Goal: Transaction & Acquisition: Purchase product/service

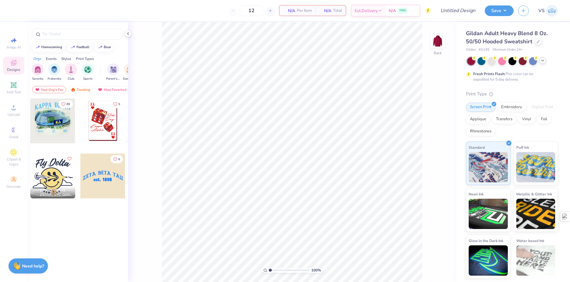
click at [545, 62] on icon at bounding box center [542, 60] width 5 height 5
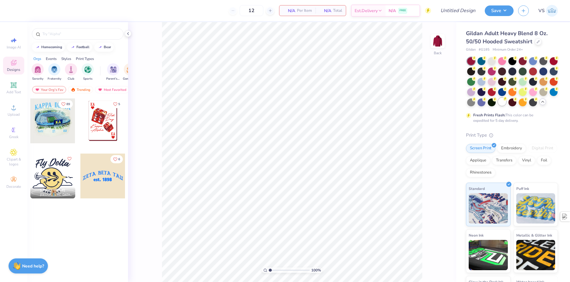
click at [506, 104] on div at bounding box center [502, 102] width 8 height 8
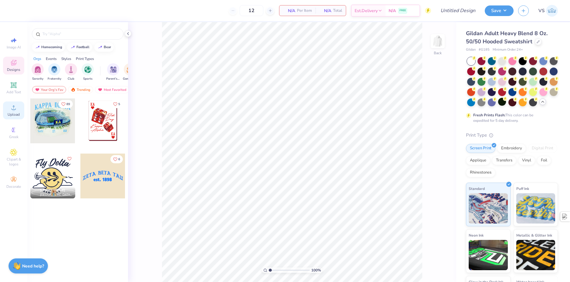
click at [13, 115] on span "Upload" at bounding box center [14, 114] width 12 height 5
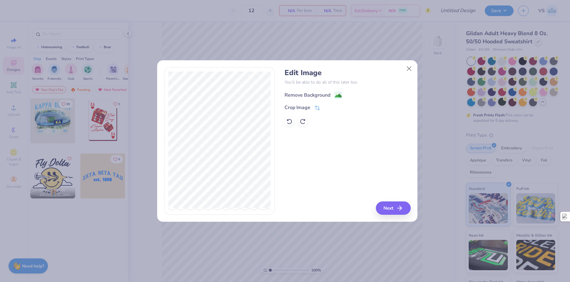
click at [340, 95] on image at bounding box center [338, 96] width 7 height 7
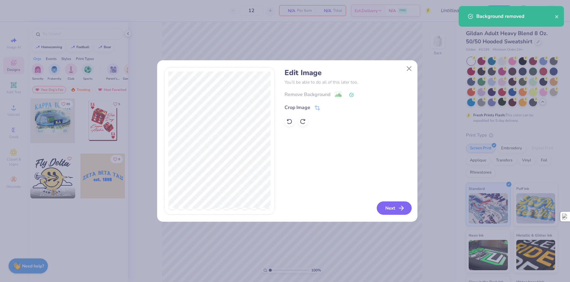
click at [390, 210] on button "Next" at bounding box center [394, 208] width 35 height 13
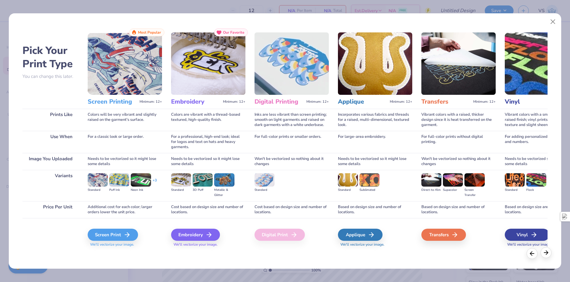
click at [547, 252] on polyline at bounding box center [547, 253] width 2 height 4
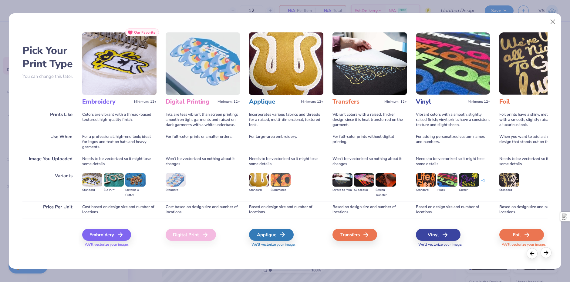
scroll to position [0, 208]
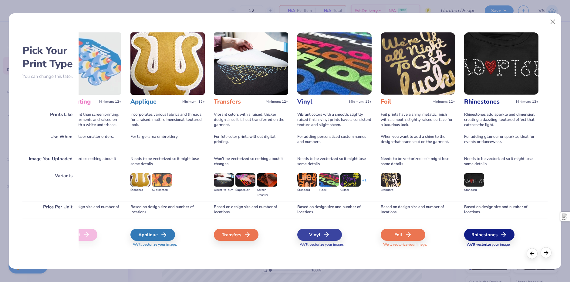
click at [545, 253] on line at bounding box center [546, 253] width 4 height 0
click at [527, 255] on div at bounding box center [539, 254] width 25 height 11
click at [535, 255] on icon at bounding box center [532, 253] width 7 height 7
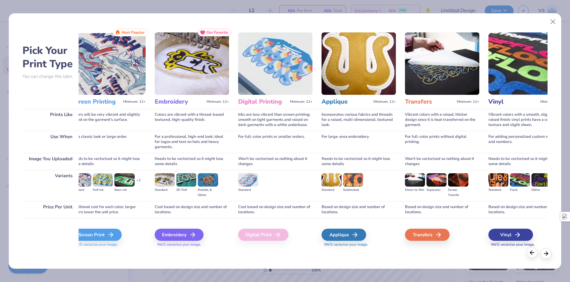
scroll to position [0, 0]
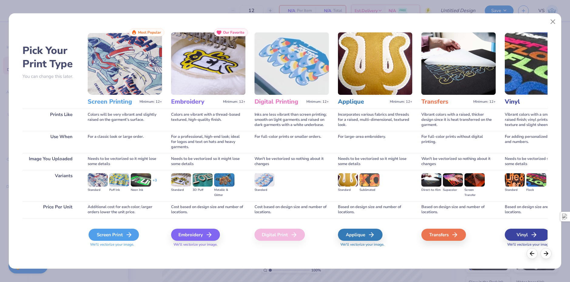
click at [112, 235] on div "Screen Print" at bounding box center [114, 235] width 50 height 12
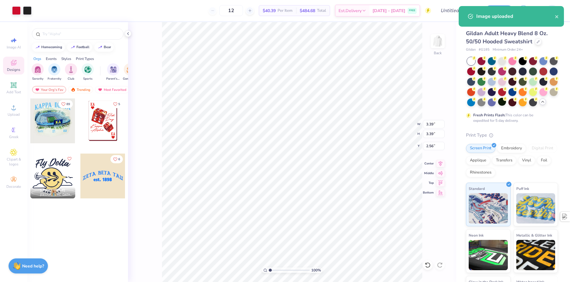
type input "3.39"
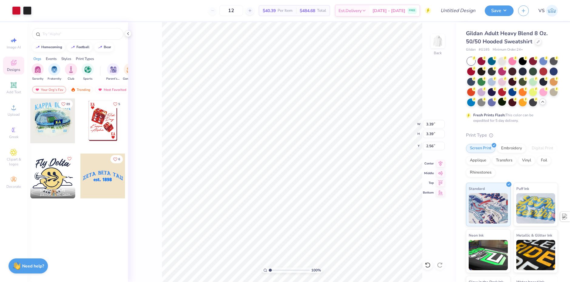
type input "1.86"
drag, startPoint x: 242, startPoint y: 12, endPoint x: 225, endPoint y: 10, distance: 17.2
click at [225, 10] on div "12" at bounding box center [231, 10] width 46 height 11
type input "12"
click at [182, 10] on div "12 $40.39 Per Item $484.68 Total Est. Delivery Sep 16 - 19 FREE" at bounding box center [233, 10] width 395 height 21
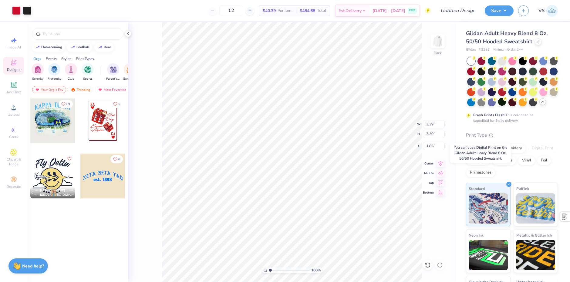
click at [528, 153] on div "Digital Print" at bounding box center [542, 148] width 29 height 9
click at [535, 140] on div "Gildan Adult Heavy Blend 8 Oz. 50/50 Hooded Sweatshirt Gildan # G185 Minimum Or…" at bounding box center [512, 174] width 92 height 291
click at [528, 153] on div "Digital Print" at bounding box center [542, 148] width 29 height 9
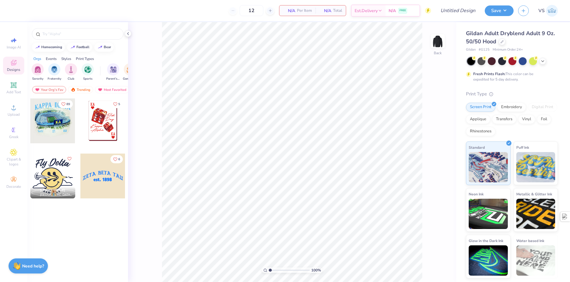
drag, startPoint x: 539, startPoint y: 104, endPoint x: 540, endPoint y: 110, distance: 5.5
click at [539, 106] on div "Digital Print" at bounding box center [542, 107] width 29 height 9
click at [540, 110] on div "Digital Print" at bounding box center [542, 107] width 29 height 9
click at [542, 112] on div "Digital Print" at bounding box center [542, 107] width 29 height 9
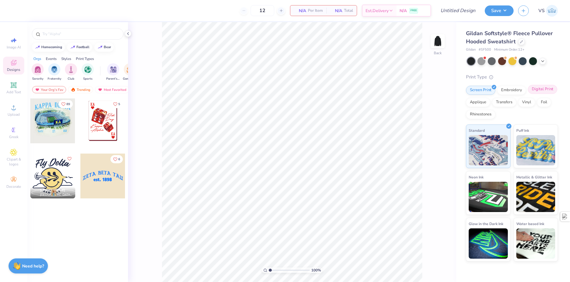
click at [535, 89] on div "Digital Print" at bounding box center [542, 89] width 29 height 9
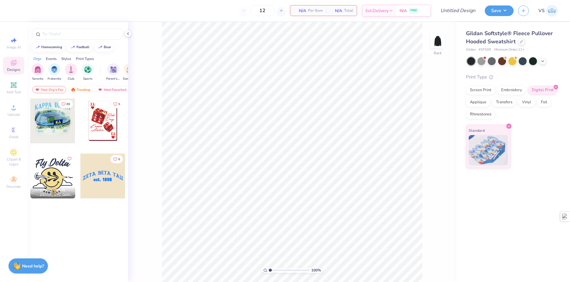
click at [519, 169] on div "Gildan Softstyle® Fleece Pullover Hooded Sweatshirt Gildan # SF500 Minimum Orde…" at bounding box center [513, 152] width 114 height 260
click at [14, 107] on icon at bounding box center [14, 108] width 4 height 4
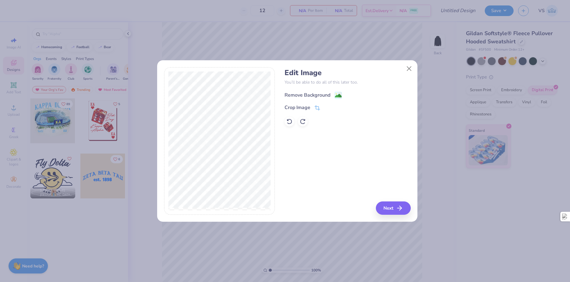
click at [331, 96] on div "Remove Background" at bounding box center [313, 96] width 57 height 8
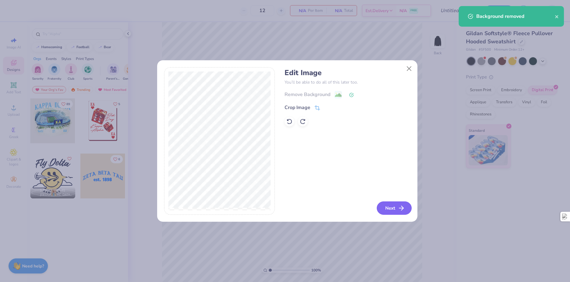
click at [388, 211] on button "Next" at bounding box center [394, 208] width 35 height 13
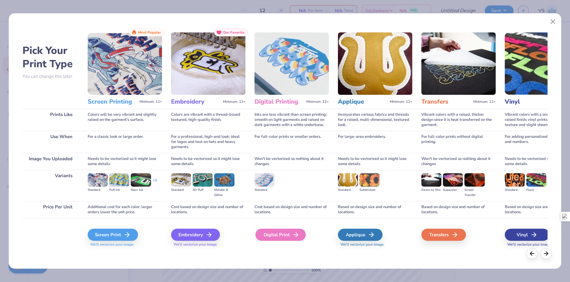
click at [280, 233] on div "Digital Print" at bounding box center [280, 235] width 50 height 12
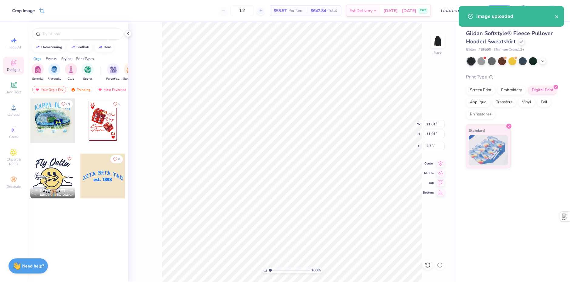
type input "4.15"
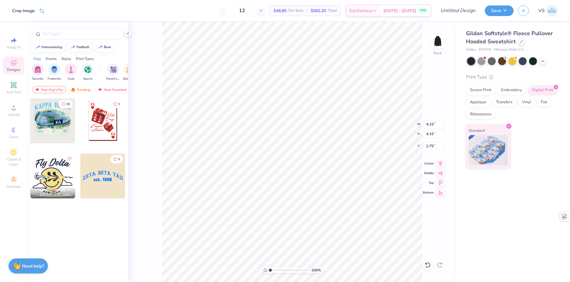
type input "1.69"
type input "1.74"
type input "3.74"
type input "2.03"
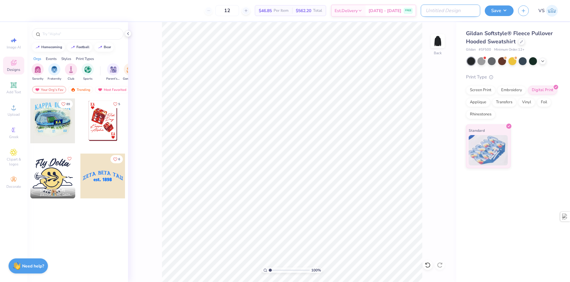
click at [448, 10] on input "Design Title" at bounding box center [450, 11] width 59 height 12
type input "Gildan Hoodie for"
type input "2.87"
type input "2.12"
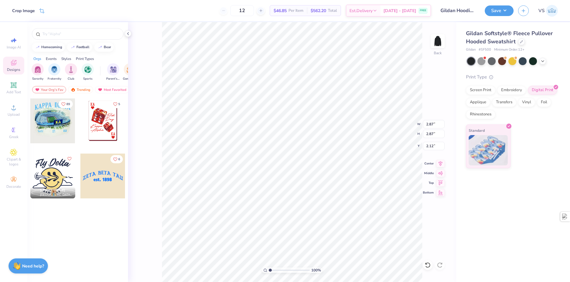
type input "4.58"
type input "2.03"
type input "3.98"
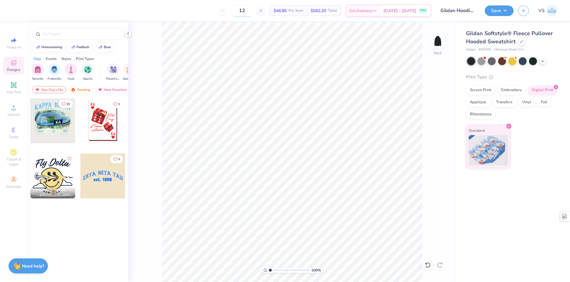
drag, startPoint x: 258, startPoint y: 13, endPoint x: 241, endPoint y: 13, distance: 17.0
click at [241, 13] on input "12" at bounding box center [242, 10] width 24 height 11
type input "12"
click at [208, 10] on div "12 $46.85 Per Item $562.20 Total Est. Delivery Sep 16 - 19 FREE" at bounding box center [224, 10] width 414 height 21
click at [465, 12] on input "Gildan Hoodie for" at bounding box center [450, 11] width 59 height 12
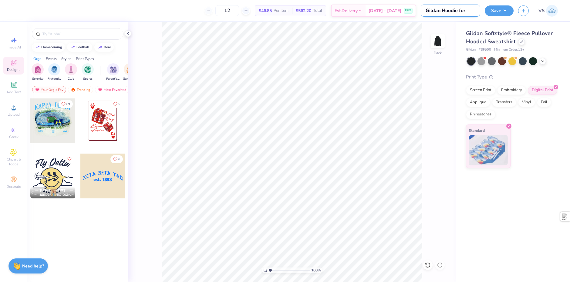
click at [468, 8] on input "Gildan Hoodie for" at bounding box center [450, 11] width 59 height 12
paste input "Leet Cyber Security"
drag, startPoint x: 455, startPoint y: 13, endPoint x: 417, endPoint y: 12, distance: 37.6
click at [417, 12] on div "12 $46.85 Per Item $562.20 Total Est. Delivery Sep 16 - 19 FREE Design Title Gi…" at bounding box center [285, 10] width 570 height 21
click at [450, 13] on input "Gildan Hoodie for Leet Cyber Security" at bounding box center [450, 11] width 59 height 12
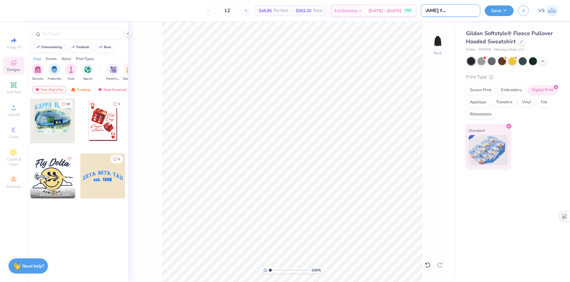
scroll to position [0, 36]
drag, startPoint x: 459, startPoint y: 12, endPoint x: 474, endPoint y: 13, distance: 14.9
click at [477, 12] on input "Gildan Hoodie for Leet Cyber Security" at bounding box center [450, 11] width 59 height 12
click at [446, 12] on input "Gildan Hoodie for Leet Cyber Security" at bounding box center [450, 11] width 59 height 12
drag, startPoint x: 451, startPoint y: 11, endPoint x: 441, endPoint y: 11, distance: 10.3
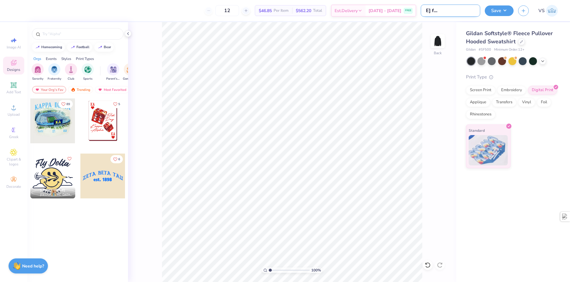
click at [441, 11] on input "Gildan Hoodie for Leet Cyber Security" at bounding box center [450, 11] width 59 height 12
click at [463, 15] on input "Gildan Hoodie for Leet Cyber Security" at bounding box center [450, 11] width 59 height 12
type input "Gildan Hoodie for Leet Cyber Security"
click at [496, 11] on button "Save" at bounding box center [499, 10] width 29 height 11
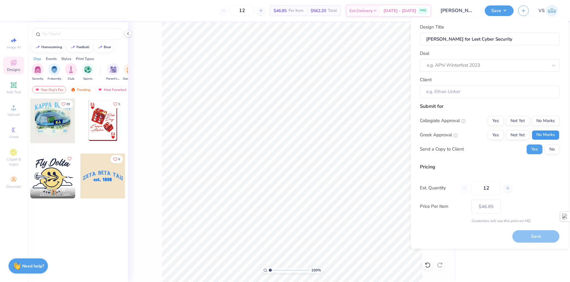
click at [544, 135] on button "No Marks" at bounding box center [546, 135] width 28 height 10
click at [541, 113] on div "Submit for Collegiate Approval Yes Not Yet No Marks Greek Approval Yes Not Yet …" at bounding box center [490, 131] width 140 height 56
click at [540, 120] on button "No Marks" at bounding box center [546, 121] width 28 height 10
click at [551, 146] on button "No" at bounding box center [552, 150] width 15 height 10
type input "$46.85"
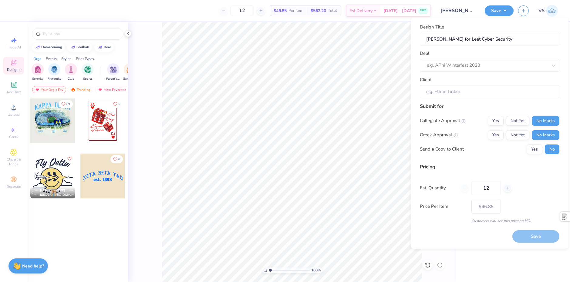
click at [471, 188] on div "12" at bounding box center [486, 188] width 51 height 14
click at [536, 167] on div "Pricing" at bounding box center [490, 167] width 140 height 7
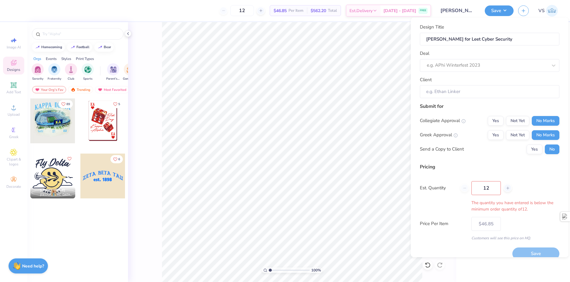
click at [523, 169] on div "Pricing" at bounding box center [490, 167] width 140 height 7
click at [496, 187] on input "12" at bounding box center [486, 188] width 29 height 14
click at [508, 188] on icon at bounding box center [508, 188] width 4 height 4
type input "13"
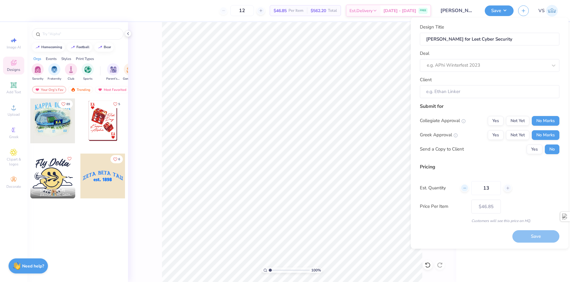
type input "13"
type input "– –"
click at [468, 191] on div at bounding box center [465, 188] width 8 height 8
type input "12"
type input "$44.37"
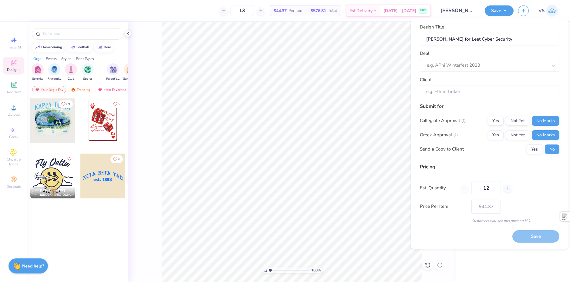
click at [498, 166] on div "Pricing" at bounding box center [490, 167] width 140 height 7
type input "12"
type input "$46.85"
click at [471, 65] on div at bounding box center [487, 65] width 121 height 8
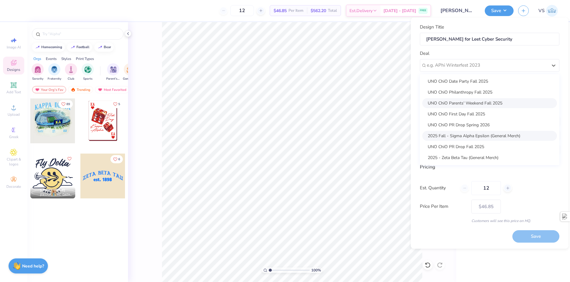
scroll to position [57, 0]
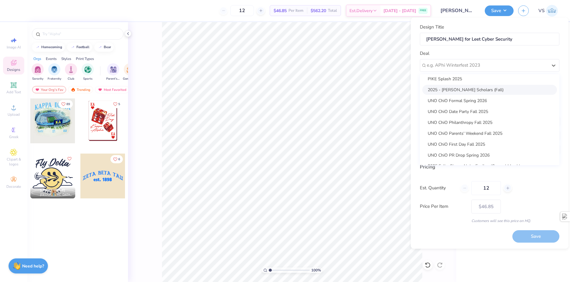
click at [478, 90] on div "2025 - [PERSON_NAME] Scholars (Fall)" at bounding box center [489, 90] width 135 height 10
type input "Amelia Wilson"
type input "$46.85"
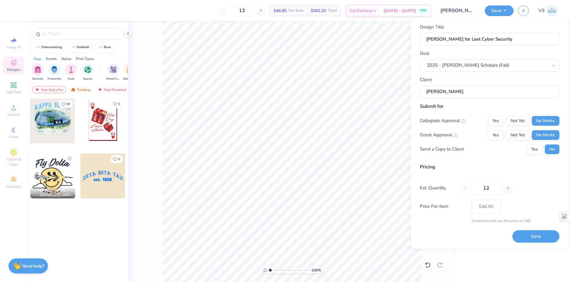
click at [487, 74] on div "Design Title Gildan Hoodie for Leet Cyber Security Deal 2025 - Evans Scholars (…" at bounding box center [490, 61] width 140 height 75
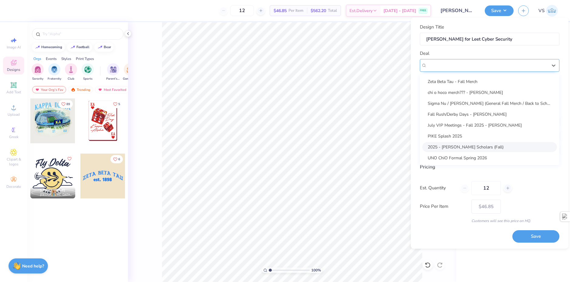
click at [489, 68] on div "2025 - [PERSON_NAME] Scholars (Fall)" at bounding box center [487, 65] width 122 height 9
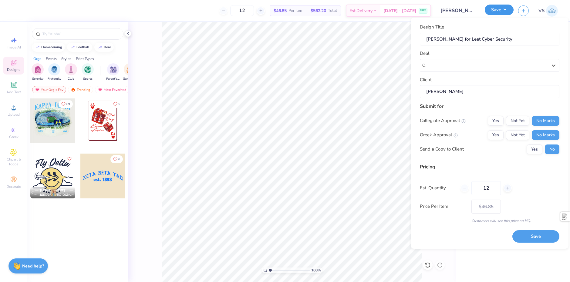
click at [492, 12] on button "Save" at bounding box center [499, 10] width 29 height 11
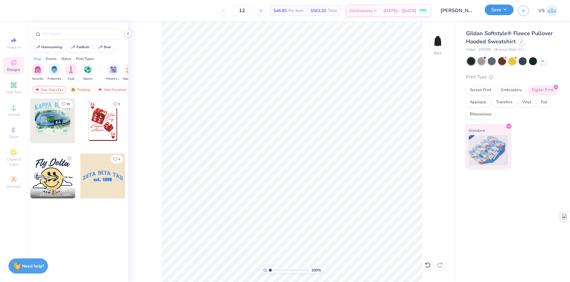
click at [493, 11] on button "Save" at bounding box center [499, 10] width 29 height 11
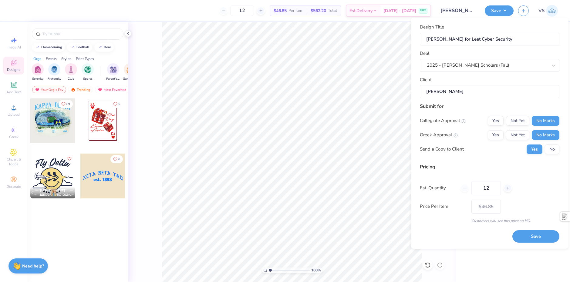
click at [553, 156] on div "Submit for Collegiate Approval Yes Not Yet No Marks Greek Approval Yes Not Yet …" at bounding box center [490, 131] width 140 height 56
click at [554, 154] on button "No" at bounding box center [552, 150] width 15 height 10
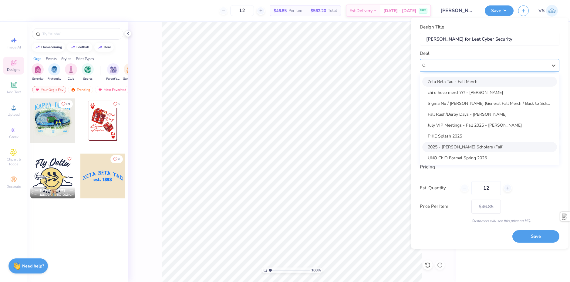
click at [484, 70] on div "2025 - [PERSON_NAME] Scholars (Fall)" at bounding box center [487, 65] width 122 height 9
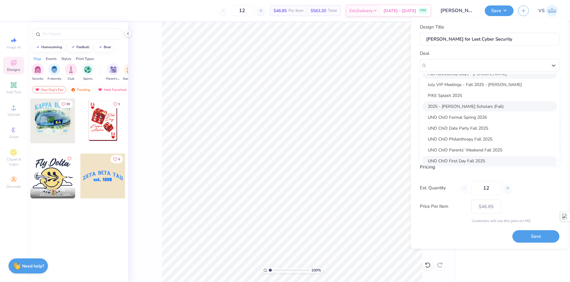
scroll to position [0, 0]
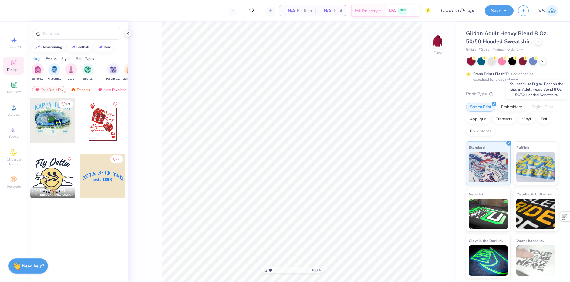
click at [546, 110] on div "Digital Print" at bounding box center [542, 107] width 29 height 9
click at [542, 10] on span "VS" at bounding box center [542, 10] width 6 height 7
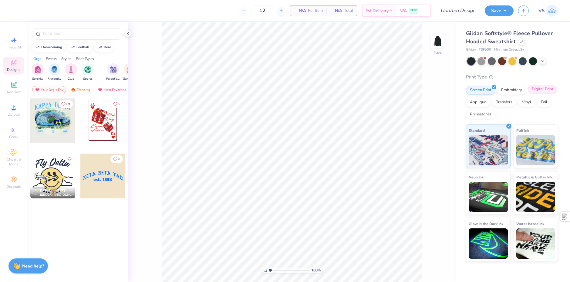
click at [532, 93] on div "Digital Print" at bounding box center [542, 89] width 29 height 9
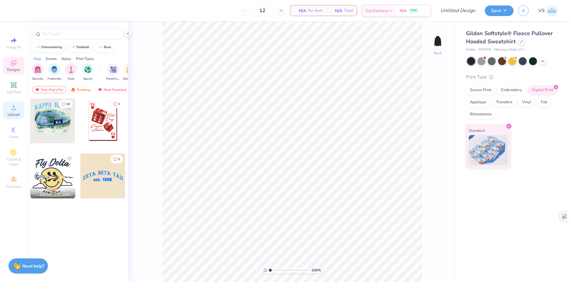
click at [14, 113] on span "Upload" at bounding box center [14, 114] width 12 height 5
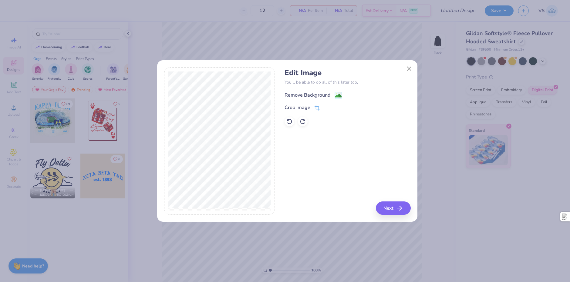
click at [341, 95] on image at bounding box center [338, 96] width 7 height 7
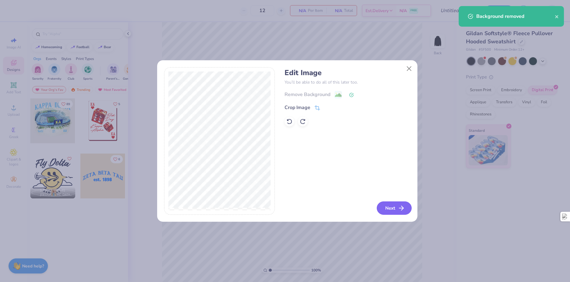
click at [389, 208] on button "Next" at bounding box center [394, 208] width 35 height 13
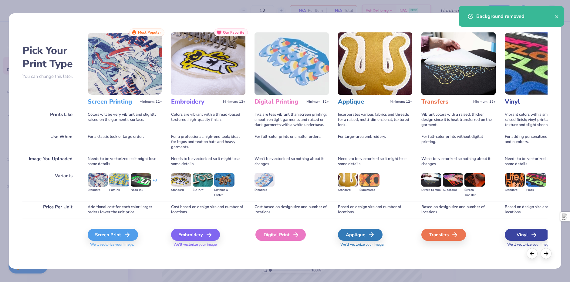
click at [271, 232] on div "Digital Print" at bounding box center [280, 235] width 50 height 12
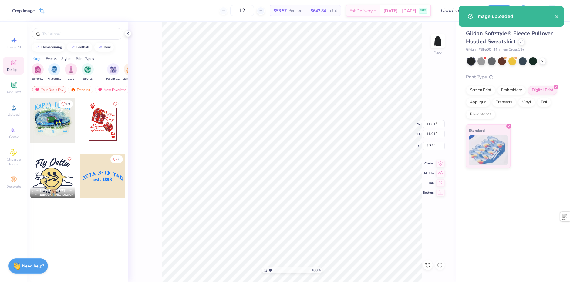
type input "4.27"
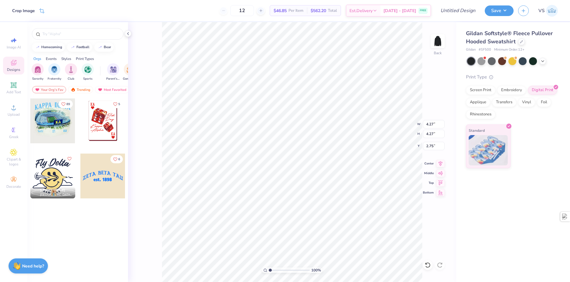
type input "2.07"
type input "3.98"
type input "2.41"
type input "2.17"
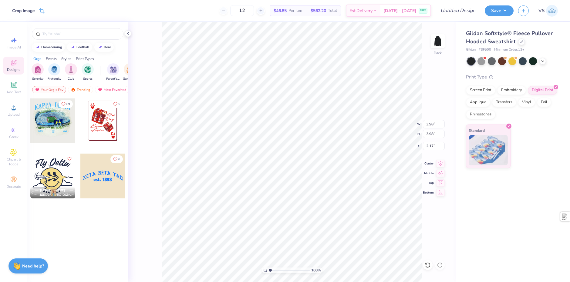
type input "2.27"
click at [472, 9] on input "Design Title" at bounding box center [450, 11] width 59 height 12
paste input "Leet Cyber Security"
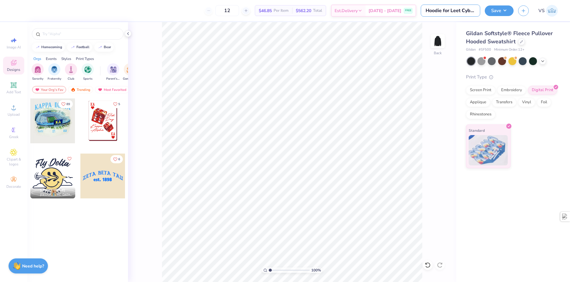
type input "Hoodie for Leet Cyber Security"
click at [173, 12] on div "12 $46.85 Per Item $562.20 Total Est. Delivery Sep 16 - 19 FREE" at bounding box center [224, 10] width 414 height 21
click at [497, 14] on button "Save" at bounding box center [499, 10] width 29 height 11
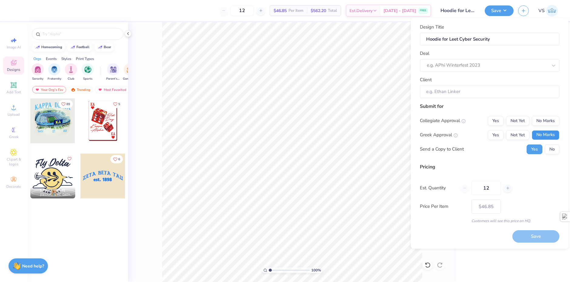
click at [540, 136] on button "No Marks" at bounding box center [546, 135] width 28 height 10
click at [541, 121] on button "No Marks" at bounding box center [546, 121] width 28 height 10
type input "$46.85"
click at [552, 150] on button "No" at bounding box center [552, 150] width 15 height 10
click at [475, 74] on div "Design Title Hoodie for Leet Cyber Security Deal e.g. APhi Winterfest 2023 Clie…" at bounding box center [490, 61] width 140 height 75
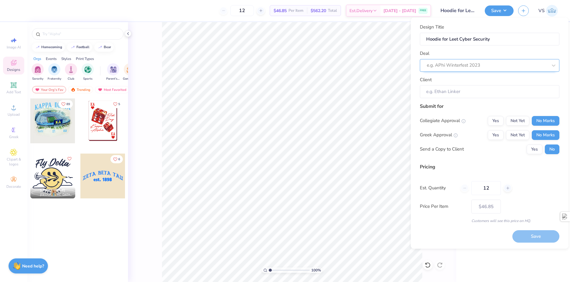
click at [473, 70] on div "e.g. APhi Winterfest 2023" at bounding box center [490, 65] width 140 height 13
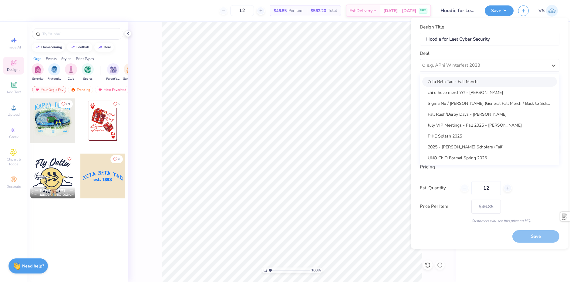
click at [454, 57] on div "Deal option Zeta Beta Tau - Fall Merch focused, 1 of 16. 16 results available. …" at bounding box center [490, 61] width 140 height 22
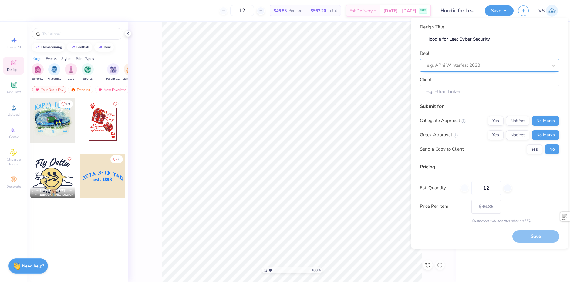
click at [453, 66] on div at bounding box center [487, 65] width 121 height 8
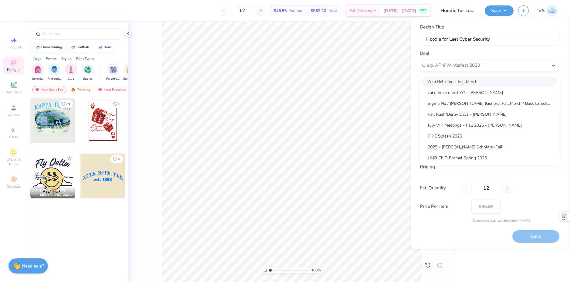
click at [499, 52] on div "Deal option Zeta Beta Tau - Fall Merch focused, 1 of 16. 16 results available. …" at bounding box center [490, 61] width 140 height 22
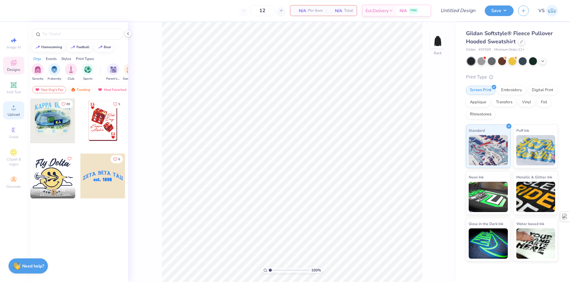
click at [14, 111] on circle at bounding box center [13, 109] width 3 height 3
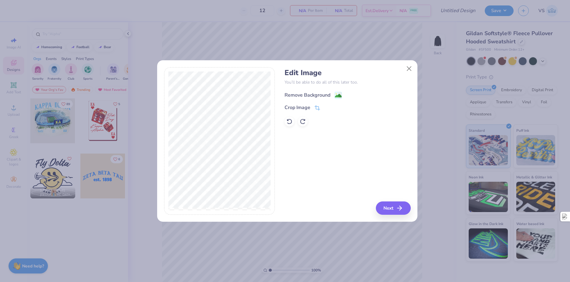
click at [335, 95] on image at bounding box center [338, 96] width 7 height 7
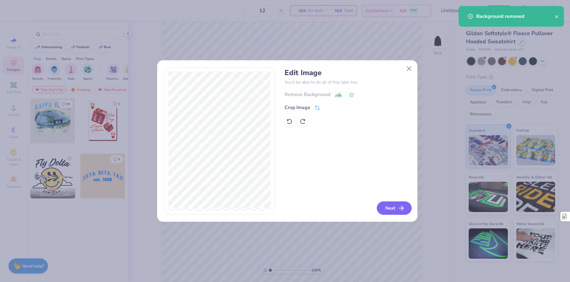
click at [398, 206] on icon "button" at bounding box center [401, 208] width 7 height 7
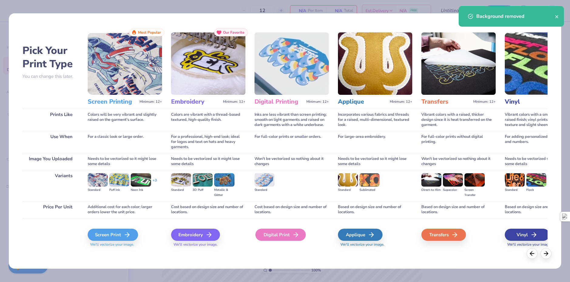
click at [276, 238] on div "Digital Print" at bounding box center [280, 235] width 50 height 12
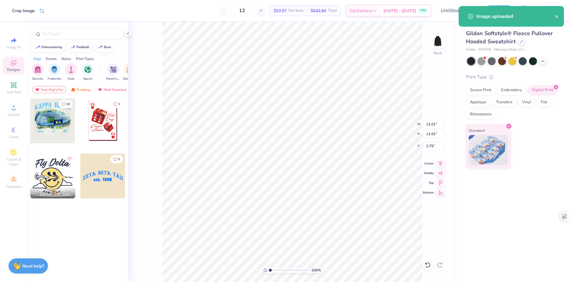
type input "4.32"
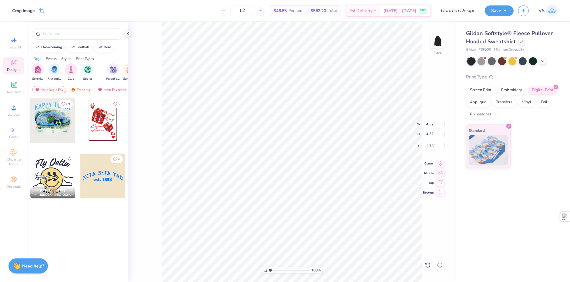
type input "2.03"
click at [469, 12] on input "Design Title" at bounding box center [450, 11] width 59 height 12
paste input "Leet Cyber Security"
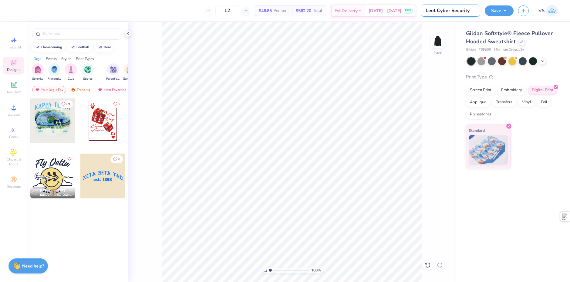
click at [427, 13] on input "Leet Cyber Security" at bounding box center [450, 11] width 59 height 12
type input "Hoodie for Leet Cyber Security"
click at [494, 8] on button "Save" at bounding box center [499, 10] width 29 height 11
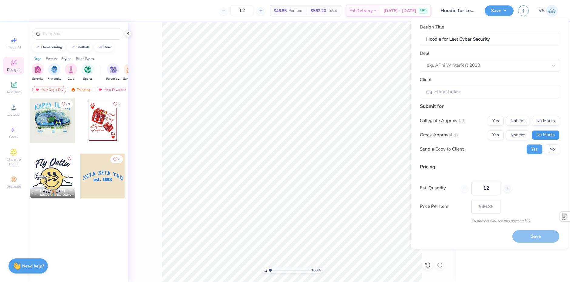
click at [544, 136] on button "No Marks" at bounding box center [546, 135] width 28 height 10
click at [546, 122] on button "No Marks" at bounding box center [546, 121] width 28 height 10
type input "$46.85"
click at [550, 145] on div "Collegiate Approval Yes Not Yet No Marks Greek Approval Yes Not Yet No Marks Se…" at bounding box center [490, 135] width 140 height 38
click at [551, 148] on button "No" at bounding box center [552, 150] width 15 height 10
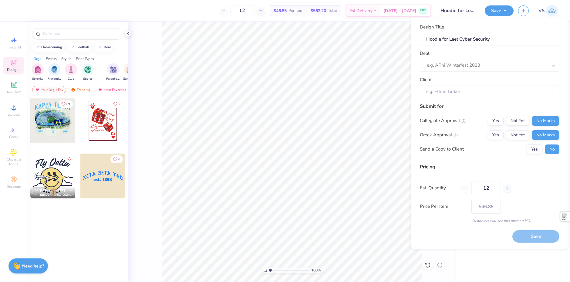
click at [461, 57] on div "Deal e.g. APhi Winterfest 2023" at bounding box center [490, 61] width 140 height 22
click at [463, 66] on div at bounding box center [487, 65] width 121 height 8
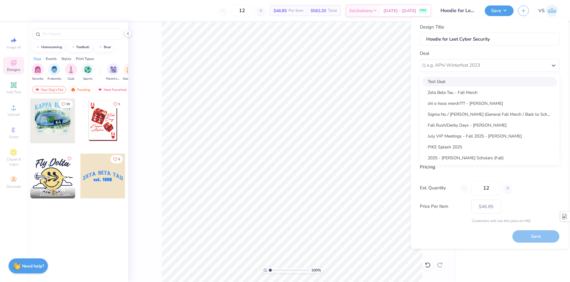
click at [469, 83] on div "Test Deal" at bounding box center [489, 82] width 135 height 10
type input "[PERSON_NAME]"
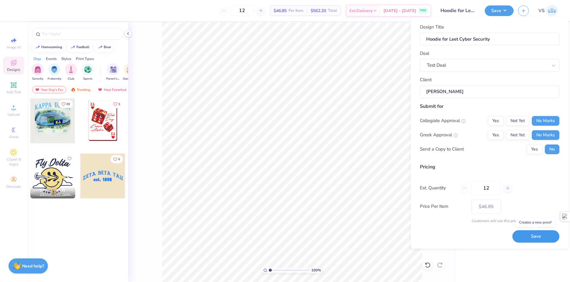
click at [526, 239] on button "Save" at bounding box center [536, 237] width 47 height 12
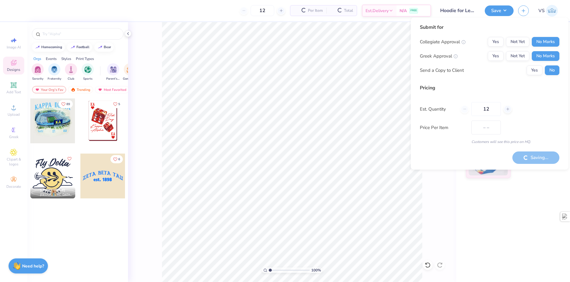
type input "$46.85"
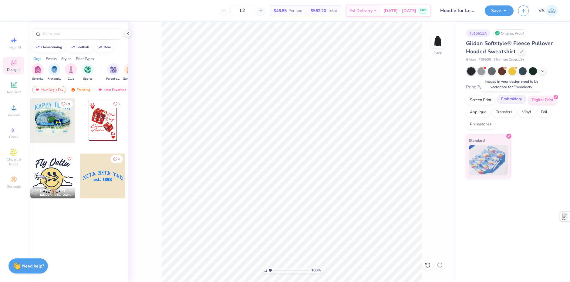
click at [519, 100] on div "Embroidery" at bounding box center [511, 99] width 29 height 9
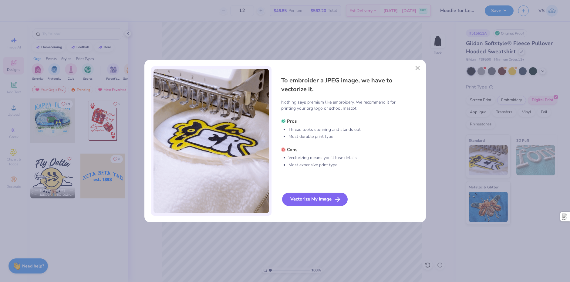
click at [320, 199] on div "Vectorize My Image" at bounding box center [315, 199] width 66 height 13
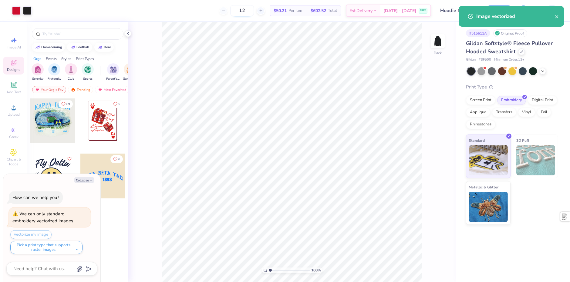
drag, startPoint x: 252, startPoint y: 12, endPoint x: 238, endPoint y: 12, distance: 14.0
click at [238, 12] on input "12" at bounding box center [242, 10] width 24 height 11
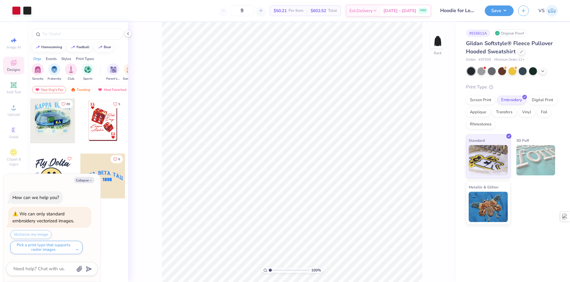
type input "12"
click at [185, 13] on div "12 $50.21 Per Item $602.52 Total Est. Delivery [DATE] - [DATE] FREE" at bounding box center [233, 10] width 395 height 21
click at [167, 12] on div "12 $50.21 Per Item $602.52 Total Est. Delivery [DATE] - [DATE] FREE" at bounding box center [233, 10] width 395 height 21
click at [254, 12] on input "12" at bounding box center [242, 10] width 24 height 11
click at [221, 12] on div "12 $50.21 Per Item $602.52 Total Est. Delivery [DATE] - [DATE] FREE" at bounding box center [233, 10] width 395 height 21
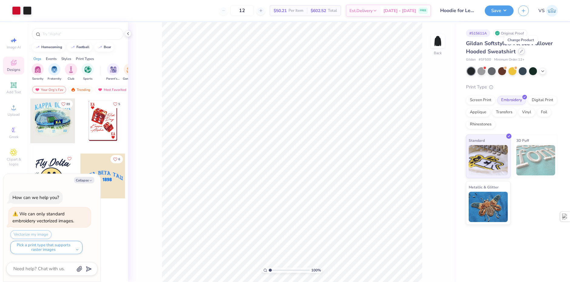
click at [521, 53] on div at bounding box center [521, 51] width 7 height 7
type textarea "x"
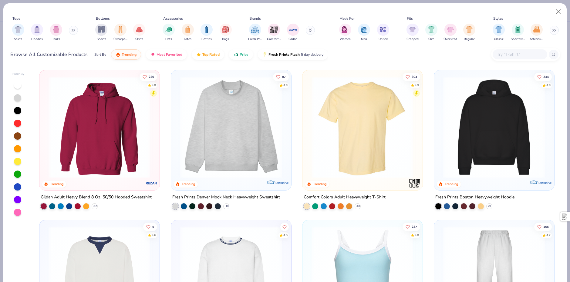
click at [309, 30] on icon at bounding box center [310, 31] width 3 height 4
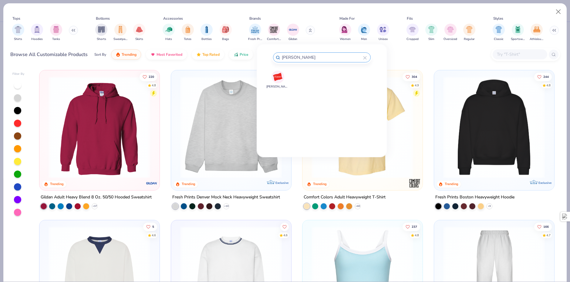
type input "[PERSON_NAME]"
click at [280, 81] on img at bounding box center [277, 77] width 11 height 11
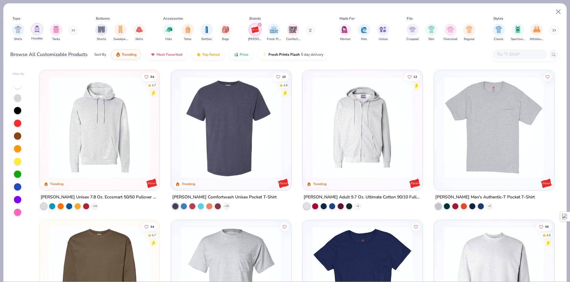
click at [39, 32] on img "filter for Hoodies" at bounding box center [37, 28] width 7 height 7
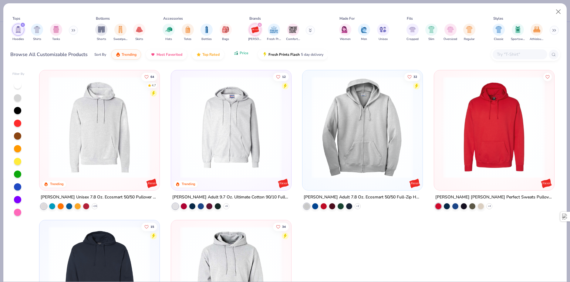
click at [235, 56] on button "Price" at bounding box center [241, 53] width 24 height 10
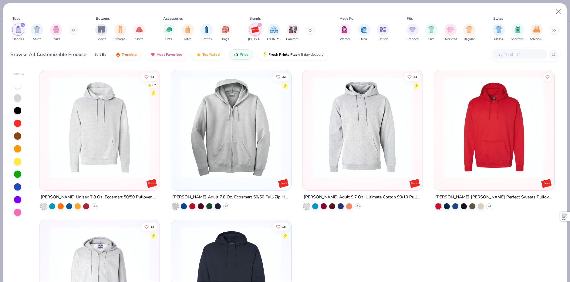
click at [351, 136] on img at bounding box center [363, 127] width 108 height 102
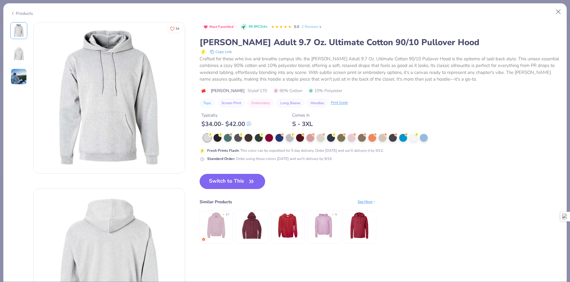
click at [25, 13] on div "Products" at bounding box center [21, 13] width 23 height 6
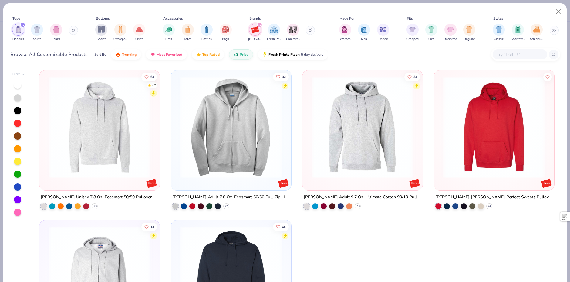
click at [98, 99] on img at bounding box center [100, 127] width 108 height 102
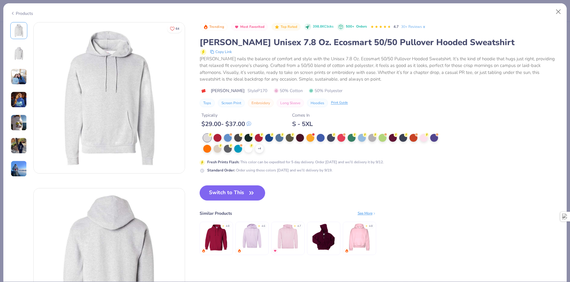
click at [26, 15] on div "Products" at bounding box center [284, 11] width 563 height 16
click at [23, 14] on div "Products" at bounding box center [21, 13] width 23 height 6
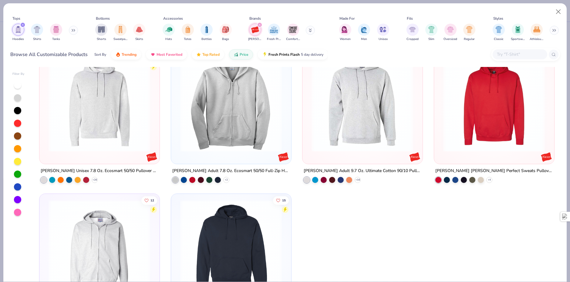
scroll to position [61, 0]
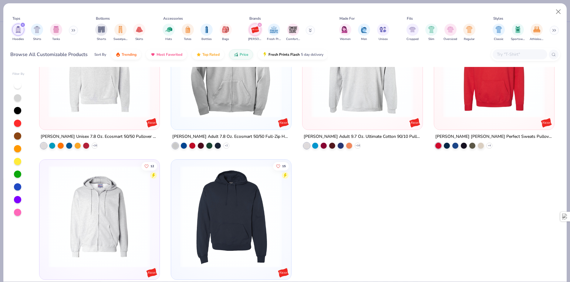
click at [243, 212] on img at bounding box center [231, 217] width 108 height 102
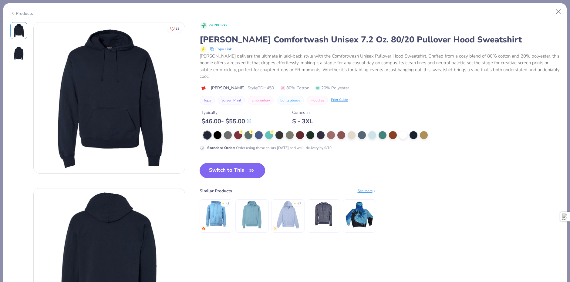
click at [14, 10] on icon at bounding box center [12, 13] width 5 height 7
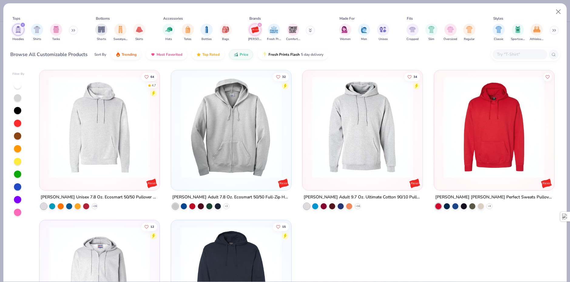
click at [347, 151] on img at bounding box center [363, 127] width 108 height 102
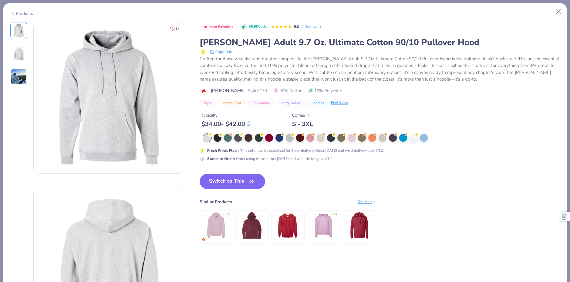
click at [26, 74] on img at bounding box center [19, 77] width 16 height 16
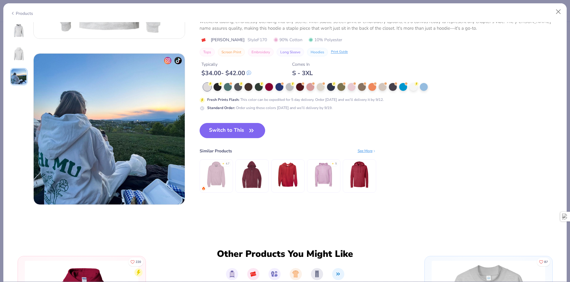
scroll to position [333, 0]
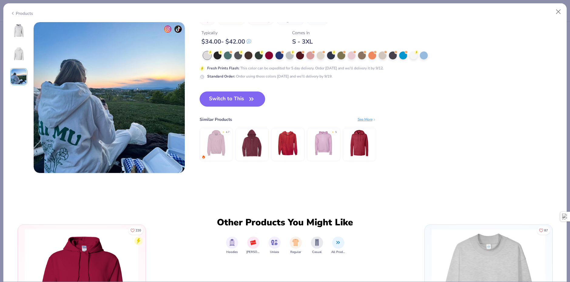
click at [20, 39] on div at bounding box center [18, 53] width 17 height 63
click at [20, 36] on img at bounding box center [19, 30] width 15 height 15
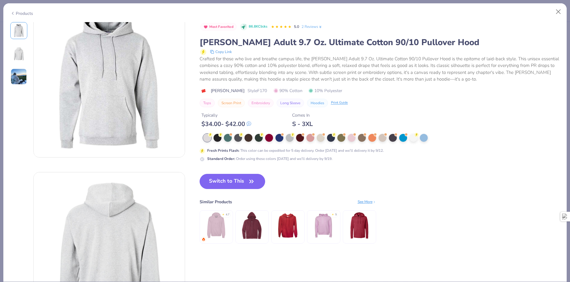
scroll to position [0, 0]
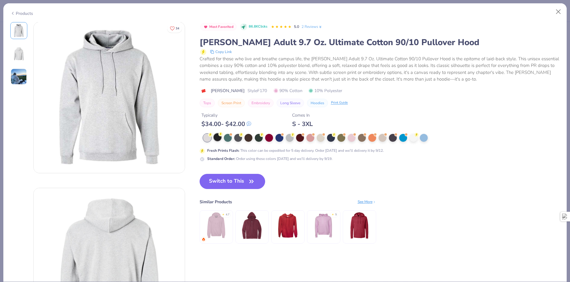
click at [218, 139] on div at bounding box center [218, 138] width 8 height 8
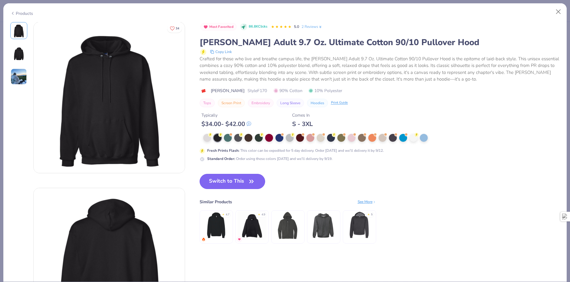
click at [231, 183] on button "Switch to This" at bounding box center [233, 181] width 66 height 15
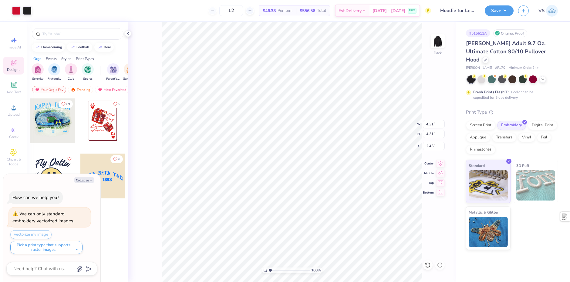
type textarea "x"
type input "2.45"
type textarea "x"
type input "3.96"
type input "3.95"
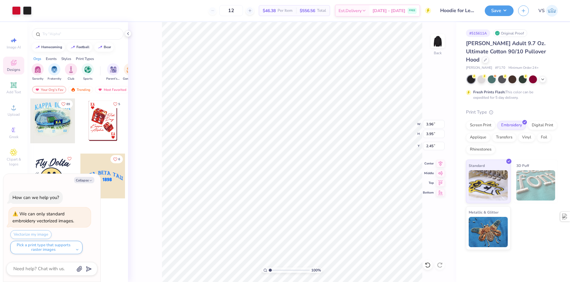
type textarea "x"
type input "2.41"
click at [539, 120] on div "Digital Print" at bounding box center [542, 124] width 29 height 9
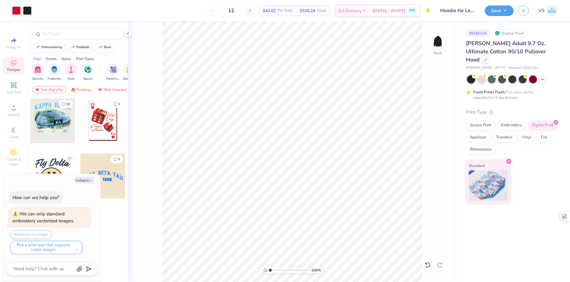
type textarea "x"
drag, startPoint x: 241, startPoint y: 10, endPoint x: 235, endPoint y: 11, distance: 6.4
click at [235, 11] on input "12" at bounding box center [231, 10] width 24 height 11
type input "12"
click at [185, 9] on div "12 $43.02 Per Item $516.24 Total Est. Delivery [DATE] - [DATE] FREE" at bounding box center [233, 10] width 395 height 21
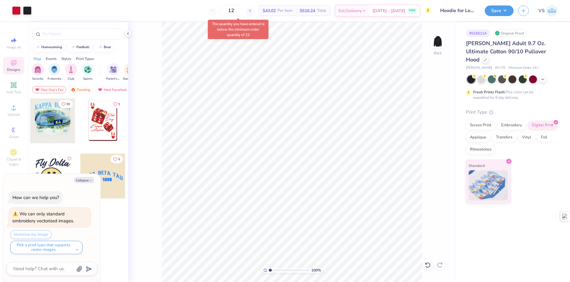
click at [169, 16] on div "12 $43.02 Per Item $516.24 Total Est. Delivery [DATE] - [DATE] FREE" at bounding box center [233, 10] width 395 height 21
click at [243, 13] on input "12" at bounding box center [231, 10] width 24 height 11
click at [499, 11] on button "Save" at bounding box center [499, 10] width 29 height 11
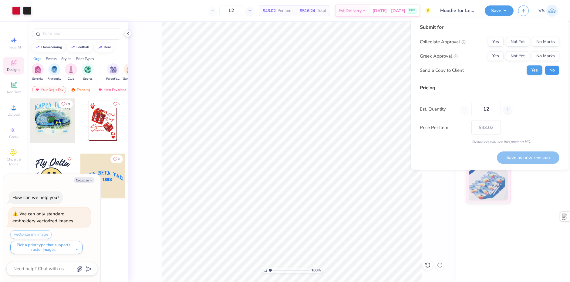
click at [550, 69] on button "No" at bounding box center [552, 71] width 15 height 10
type textarea "x"
click at [540, 50] on div "Collegiate Approval Yes Not Yet No Marks Greek Approval Yes Not Yet No Marks Se…" at bounding box center [490, 56] width 140 height 38
click at [540, 43] on button "No Marks" at bounding box center [546, 42] width 28 height 10
click at [541, 53] on button "No Marks" at bounding box center [546, 56] width 28 height 10
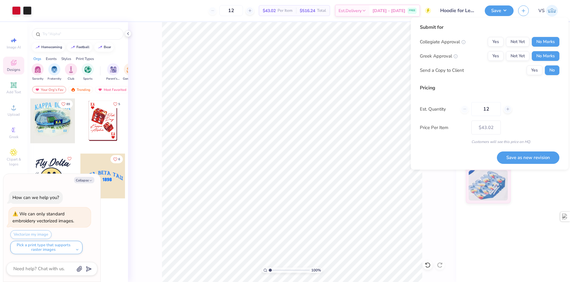
click at [532, 115] on div "Est. Quantity 12" at bounding box center [490, 109] width 140 height 14
click at [527, 157] on button "Save as new revision" at bounding box center [528, 158] width 63 height 12
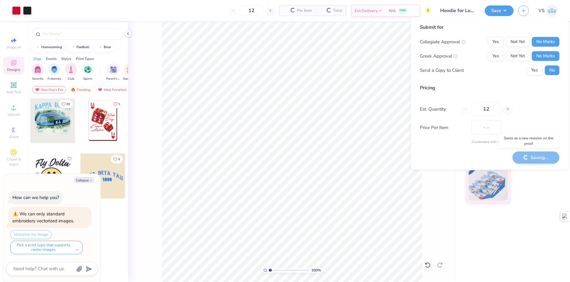
type input "$43.02"
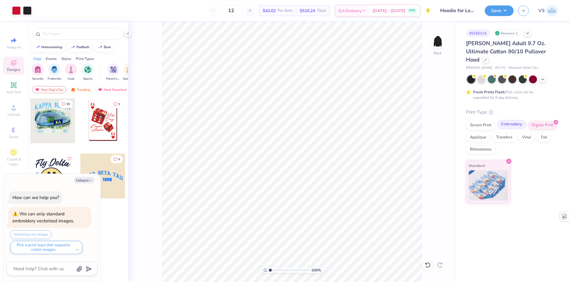
click at [509, 120] on div "Embroidery" at bounding box center [511, 124] width 29 height 9
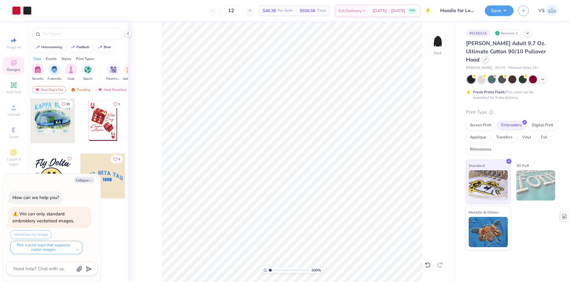
click at [489, 56] on div at bounding box center [485, 59] width 7 height 7
type textarea "x"
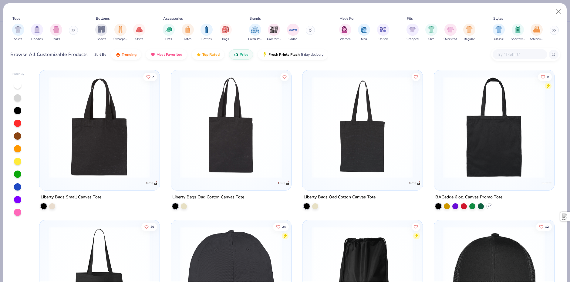
click at [517, 52] on input "text" at bounding box center [519, 54] width 47 height 7
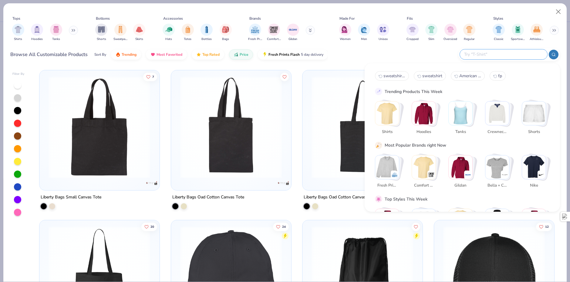
paste input "Independent Trading Co"
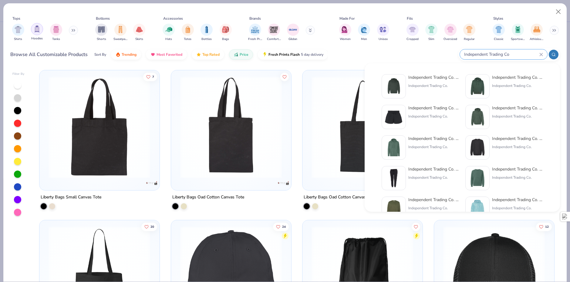
type input "Independent Trading Co"
click at [33, 31] on div "filter for Hoodies" at bounding box center [37, 29] width 12 height 12
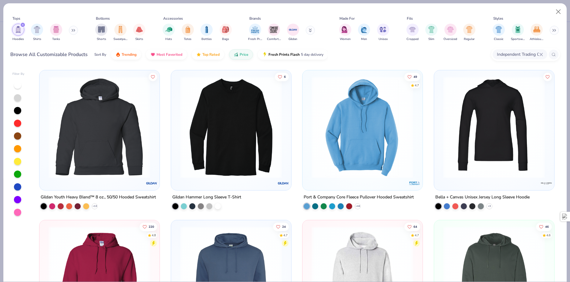
click at [529, 57] on input "Independent Trading Co" at bounding box center [517, 54] width 43 height 7
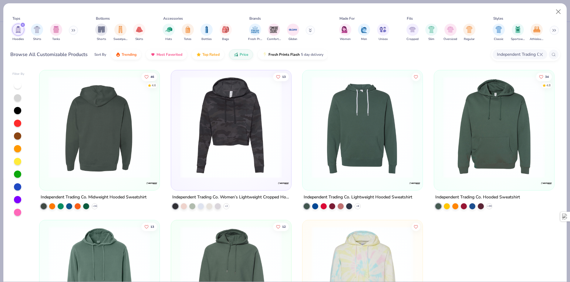
click at [114, 145] on img at bounding box center [100, 127] width 108 height 102
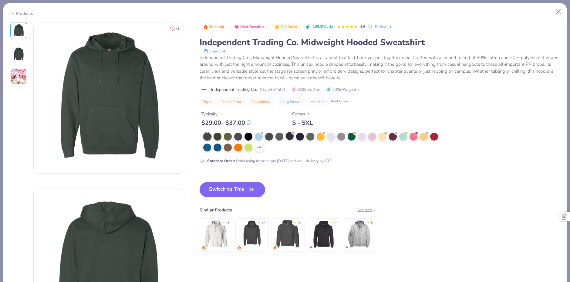
click at [291, 138] on div at bounding box center [290, 136] width 8 height 8
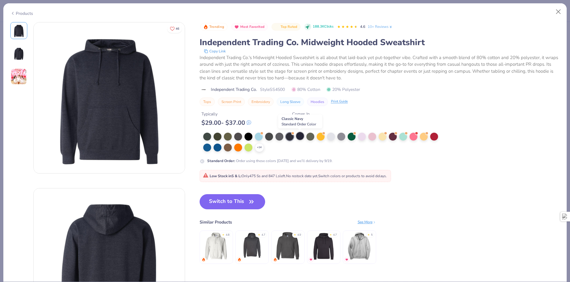
click at [299, 136] on div at bounding box center [300, 136] width 8 height 8
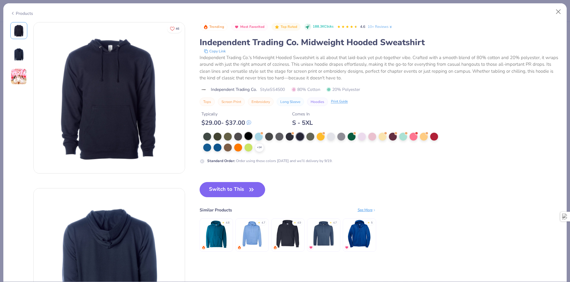
click at [246, 133] on div at bounding box center [249, 136] width 8 height 8
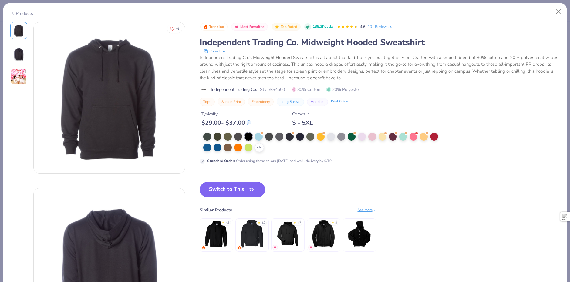
click at [238, 191] on button "Switch to This" at bounding box center [233, 189] width 66 height 15
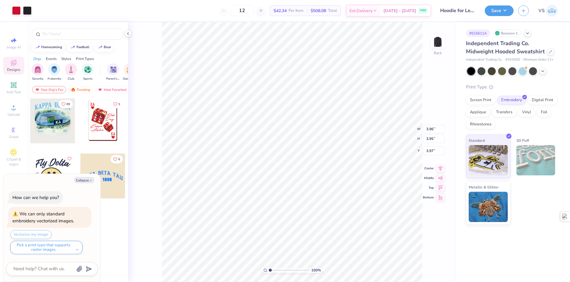
type textarea "x"
type input "1.93"
type textarea "x"
type input "3.22"
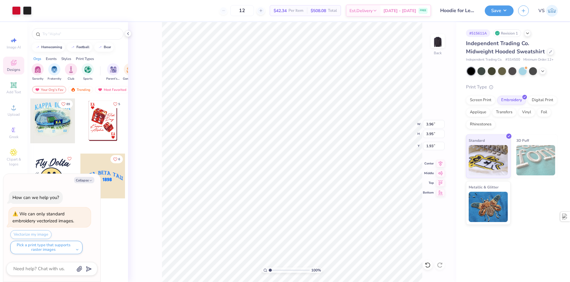
type input "2.66"
type textarea "x"
type input "2.20"
type textarea "x"
type input "1.97"
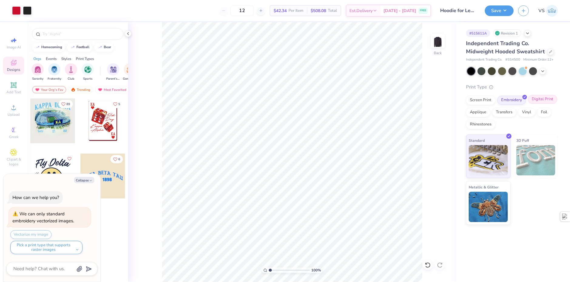
click at [543, 103] on div "Digital Print" at bounding box center [542, 99] width 29 height 9
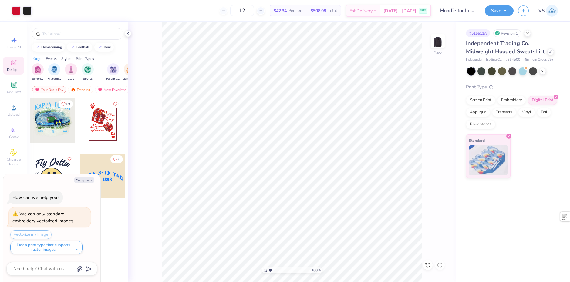
type textarea "x"
drag, startPoint x: 256, startPoint y: 12, endPoint x: 241, endPoint y: 11, distance: 15.8
click at [241, 11] on input "12" at bounding box center [242, 10] width 24 height 11
type input "12"
click at [208, 10] on div "12 $38.98 Per Item $467.76 Total Est. Delivery [DATE] - [DATE] FREE" at bounding box center [233, 10] width 395 height 21
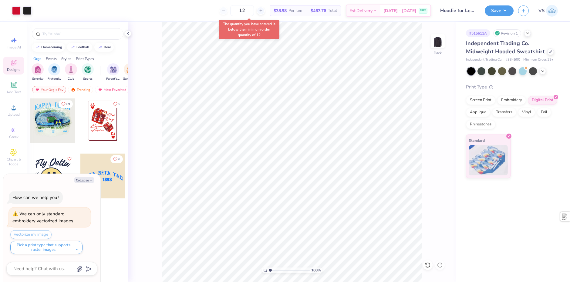
click at [189, 18] on div "12 $38.98 Per Item $467.76 Total Est. Delivery [DATE] - [DATE] FREE" at bounding box center [233, 10] width 395 height 21
click at [225, 20] on div "The quantity you have entered is below the minimum order quantity of 12" at bounding box center [249, 29] width 64 height 23
drag, startPoint x: 226, startPoint y: 27, endPoint x: 218, endPoint y: 31, distance: 8.3
click at [218, 31] on div "The quantity you have entered is below the minimum order quantity of 12" at bounding box center [249, 29] width 64 height 23
click at [211, 15] on div "12 $38.98 Per Item $467.76 Total Est. Delivery [DATE] - [DATE] FREE" at bounding box center [233, 10] width 395 height 21
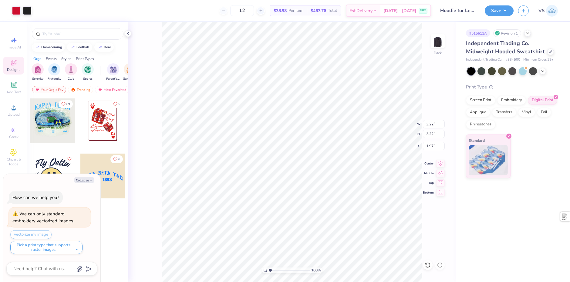
type textarea "x"
type input "1.83"
click at [493, 10] on button "Save" at bounding box center [499, 10] width 29 height 11
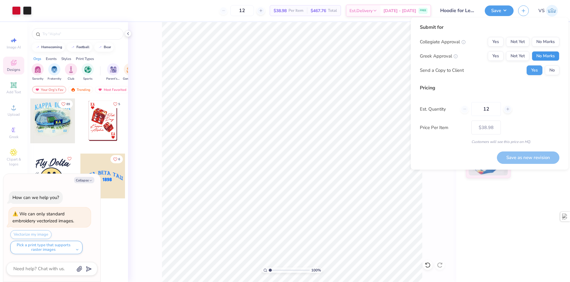
click at [545, 56] on button "No Marks" at bounding box center [546, 56] width 28 height 10
click at [543, 36] on div "Submit for Collegiate Approval Yes Not Yet No Marks Greek Approval Yes Not Yet …" at bounding box center [490, 52] width 140 height 56
click at [543, 48] on div "Collegiate Approval Yes Not Yet No Marks Greek Approval Yes Not Yet No Marks Se…" at bounding box center [490, 56] width 140 height 38
click at [543, 47] on div "Collegiate Approval Yes Not Yet No Marks Greek Approval Yes Not Yet No Marks Se…" at bounding box center [490, 56] width 140 height 38
click at [543, 45] on button "No Marks" at bounding box center [546, 42] width 28 height 10
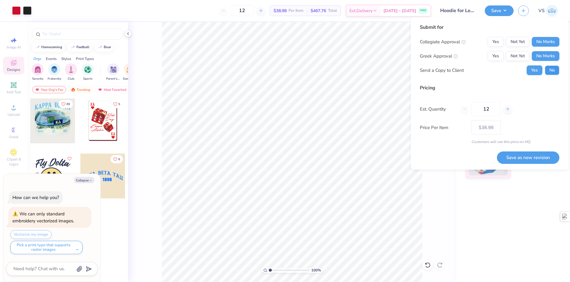
click at [555, 66] on div "Collegiate Approval Yes Not Yet No Marks Greek Approval Yes Not Yet No Marks Se…" at bounding box center [490, 56] width 140 height 38
click at [551, 75] on button "No" at bounding box center [552, 71] width 15 height 10
type textarea "x"
click at [530, 157] on button "Save as new revision" at bounding box center [528, 158] width 63 height 12
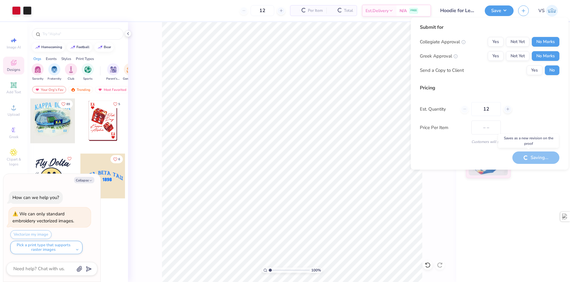
type input "$38.98"
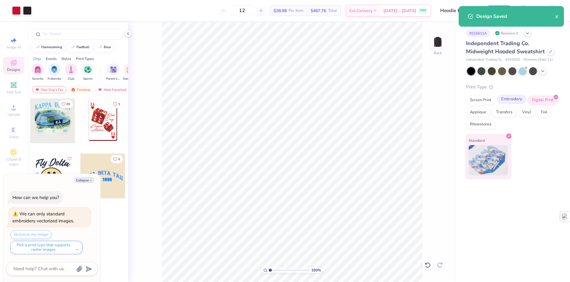
click at [510, 101] on div "Embroidery" at bounding box center [511, 99] width 29 height 9
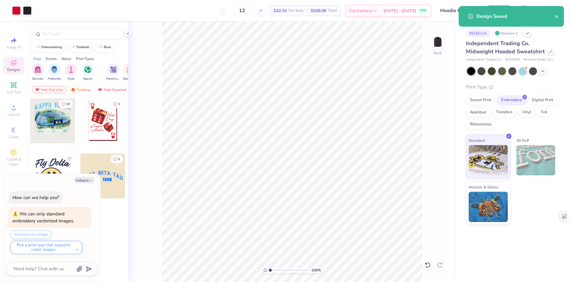
type textarea "x"
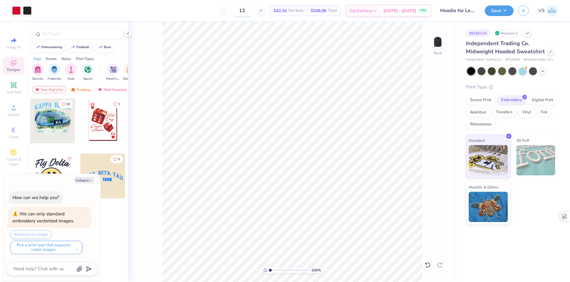
drag, startPoint x: 252, startPoint y: 13, endPoint x: 238, endPoint y: 13, distance: 14.0
click at [238, 13] on input "12" at bounding box center [242, 10] width 24 height 11
type input "12"
click at [196, 12] on div "12 $42.34 Per Item $508.08 Total Est. Delivery [DATE] - [DATE] FREE" at bounding box center [233, 10] width 395 height 21
drag, startPoint x: 508, startPoint y: 60, endPoint x: 522, endPoint y: 59, distance: 13.4
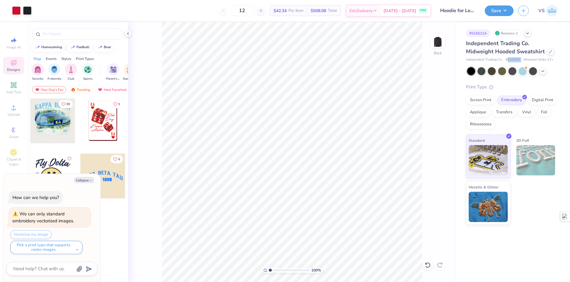
click at [522, 59] on div "Independent Trading Co. # SS4500 Minimum Order: 12 +" at bounding box center [512, 59] width 92 height 5
copy span "SS4500"
type textarea "x"
drag, startPoint x: 251, startPoint y: 15, endPoint x: 242, endPoint y: 15, distance: 8.8
click at [242, 15] on input "12" at bounding box center [242, 10] width 24 height 11
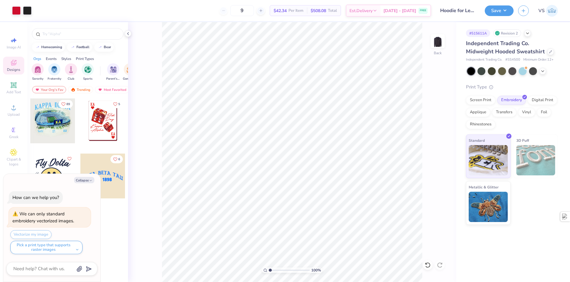
type input "12"
click at [177, 17] on div "12 $42.34 Per Item $508.08 Total Est. Delivery [DATE] - [DATE] FREE" at bounding box center [233, 10] width 395 height 21
click at [76, 184] on div "Collapse How can we help you? We can only standard embroidery vectorized images…" at bounding box center [51, 228] width 97 height 108
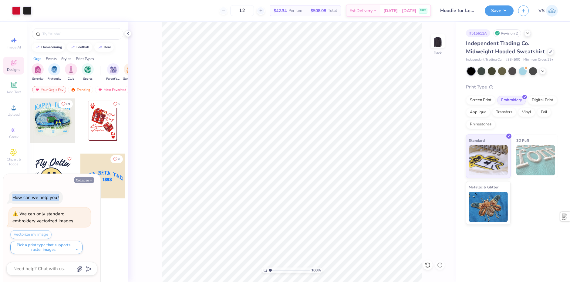
click at [80, 182] on button "Collapse" at bounding box center [84, 180] width 20 height 6
type textarea "x"
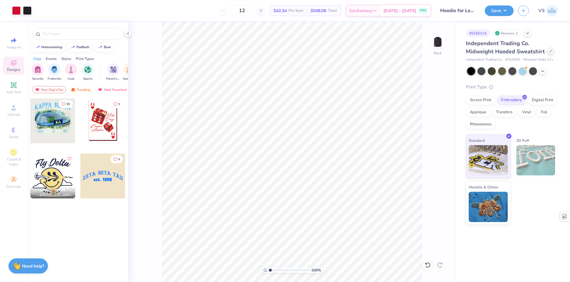
click at [547, 53] on div at bounding box center [550, 51] width 7 height 7
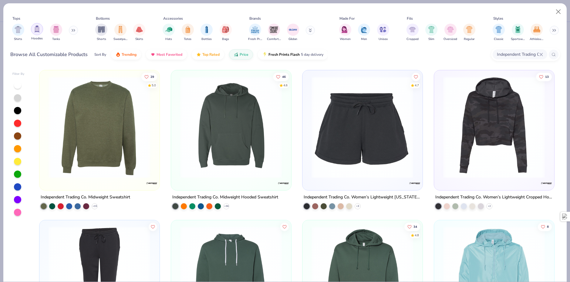
click at [36, 25] on img "filter for Hoodies" at bounding box center [37, 28] width 7 height 7
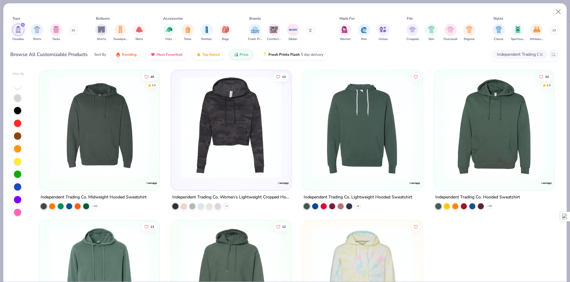
click at [540, 55] on icon at bounding box center [542, 55] width 4 height 4
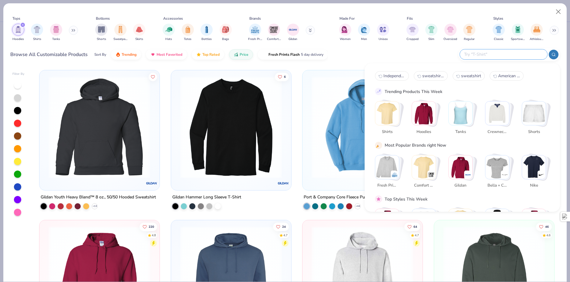
click at [340, 54] on div "Browse All Customizable Products Sort By Trending Most Favorited Top Rated Pric…" at bounding box center [285, 54] width 550 height 17
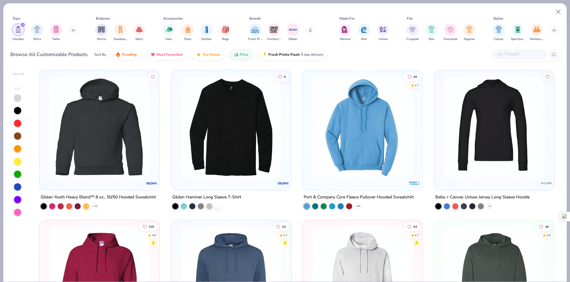
click at [229, 63] on div "Sort By Trending Most Favorited Top Rated Price Fresh Prints Flash 5 day delive…" at bounding box center [211, 54] width 234 height 17
click at [294, 65] on div "Tops Hoodies Shirts Tanks Bottoms Shorts Sweatpants Skirts Accessories Hats Tot…" at bounding box center [284, 34] width 563 height 62
click at [242, 62] on div "Sort By Trending Most Favorited Top Rated Price Fresh Prints Flash 5 day delive…" at bounding box center [211, 54] width 234 height 17
click at [342, 63] on div "Browse All Customizable Products Sort By Trending Most Favorited Top Rated Pric…" at bounding box center [285, 54] width 550 height 17
click at [292, 63] on div "Tops Hoodies Shirts Tanks Bottoms Shorts Sweatpants Skirts Accessories Hats Tot…" at bounding box center [284, 34] width 563 height 62
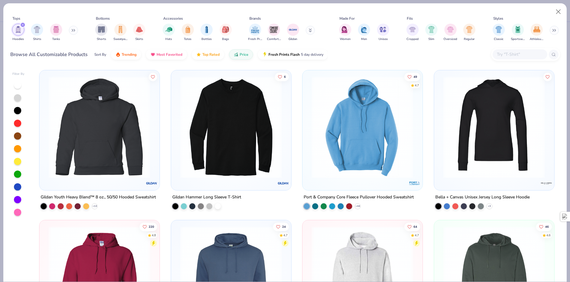
click at [293, 63] on div "Tops Hoodies Shirts Tanks Bottoms Shorts Sweatpants Skirts Accessories Hats Tot…" at bounding box center [284, 34] width 563 height 62
click at [299, 63] on div "Sort By Trending Most Favorited Top Rated Price Fresh Prints Flash 5 day delive…" at bounding box center [211, 54] width 234 height 17
click at [312, 63] on div "Sort By Trending Most Favorited Top Rated Price Fresh Prints Flash 5 day delive…" at bounding box center [211, 54] width 234 height 17
click at [269, 62] on div "Sort By Trending Most Favorited Top Rated Price Fresh Prints Flash 5 day delive…" at bounding box center [211, 54] width 234 height 17
click at [284, 62] on div "Sort By Trending Most Favorited Top Rated Price Fresh Prints Flash 5 day delive…" at bounding box center [211, 54] width 234 height 17
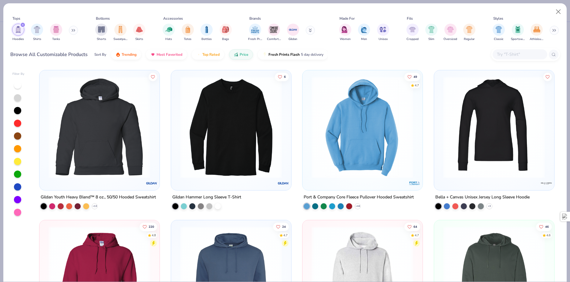
click at [515, 57] on input "text" at bounding box center [519, 54] width 47 height 7
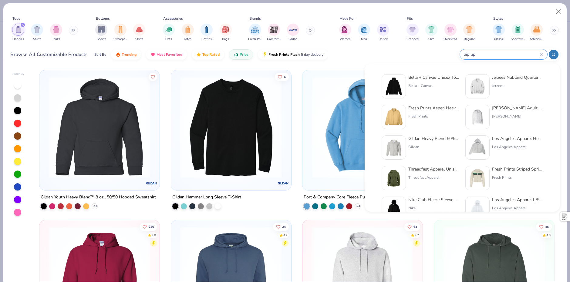
type input "zip up"
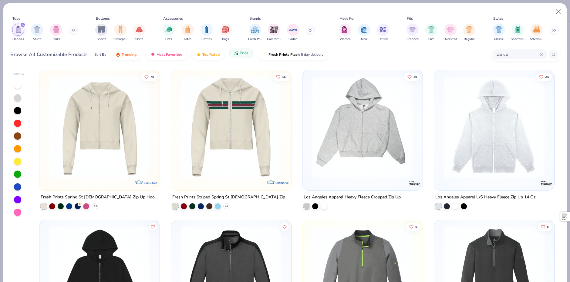
click at [238, 54] on button "Price" at bounding box center [241, 53] width 24 height 10
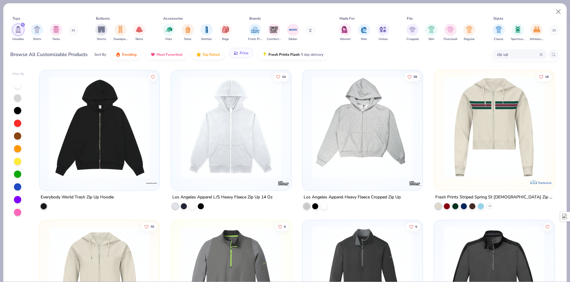
click at [238, 54] on button "Price" at bounding box center [241, 53] width 24 height 10
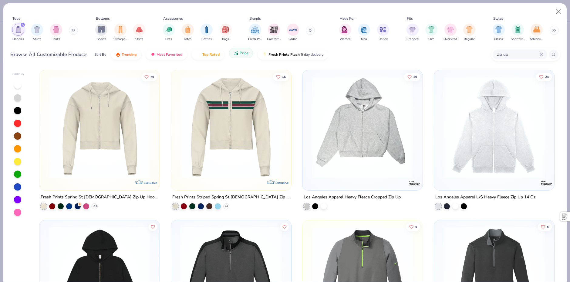
click at [238, 54] on button "Price" at bounding box center [241, 53] width 24 height 10
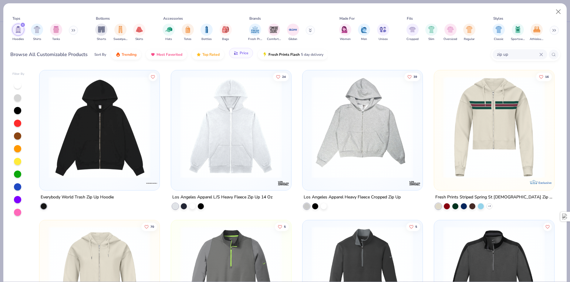
click at [238, 54] on button "Price" at bounding box center [241, 53] width 24 height 10
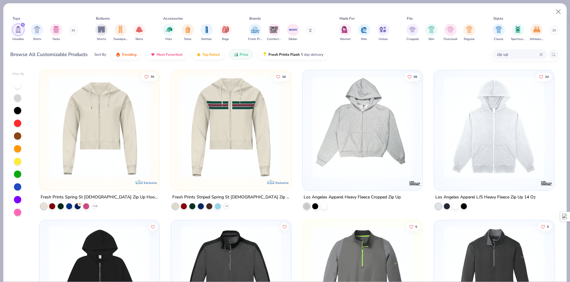
click at [540, 55] on icon at bounding box center [542, 55] width 4 height 4
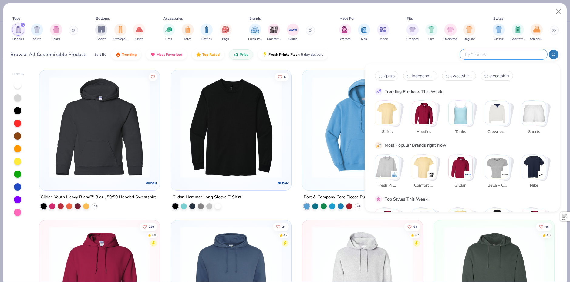
click at [290, 30] on img "filter for Gildan" at bounding box center [293, 29] width 9 height 9
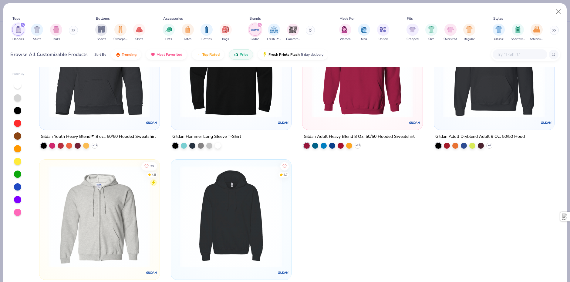
scroll to position [88, 0]
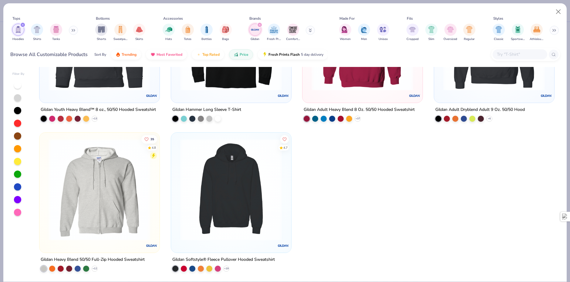
click at [124, 185] on img at bounding box center [100, 190] width 108 height 102
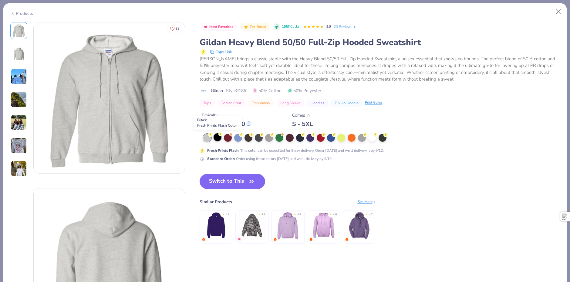
click at [216, 136] on div at bounding box center [218, 138] width 8 height 8
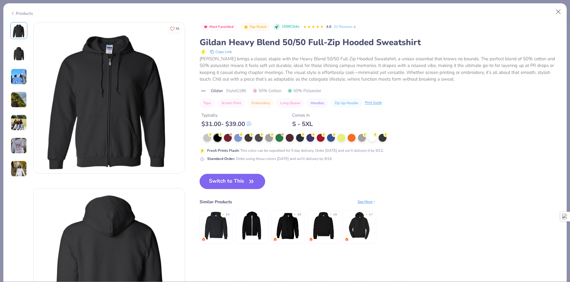
click at [245, 181] on button "Switch to This" at bounding box center [233, 181] width 66 height 15
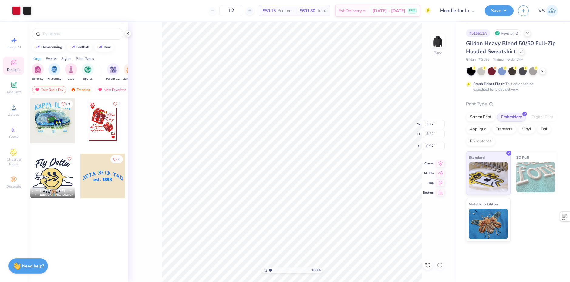
type input "2.43"
type input "3.00"
click at [30, 13] on div at bounding box center [27, 10] width 8 height 8
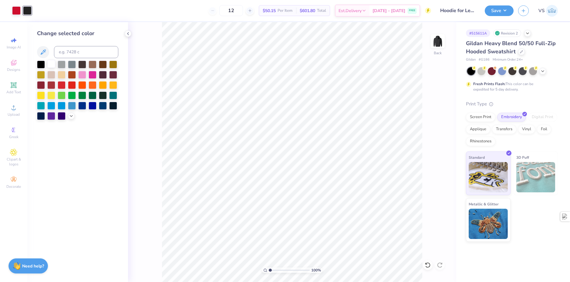
click at [54, 61] on div at bounding box center [51, 64] width 8 height 8
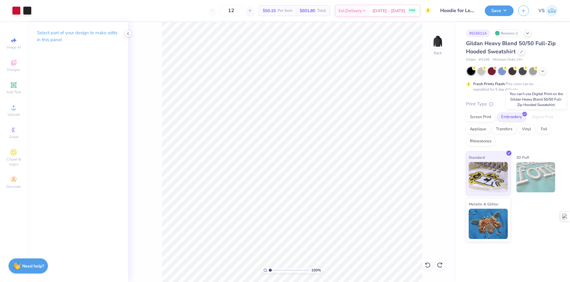
click at [538, 120] on div "Digital Print" at bounding box center [542, 117] width 29 height 9
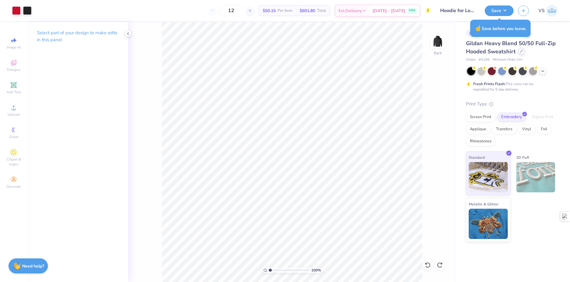
click at [518, 51] on div at bounding box center [521, 51] width 7 height 7
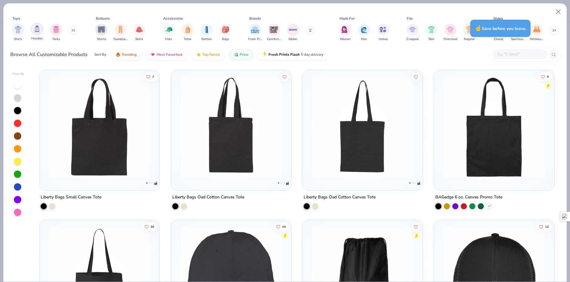
click at [32, 27] on div "filter for Hoodies" at bounding box center [37, 29] width 12 height 12
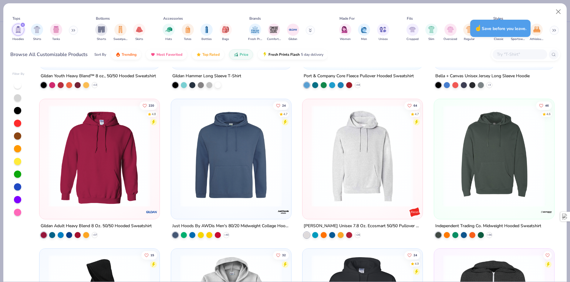
scroll to position [243, 0]
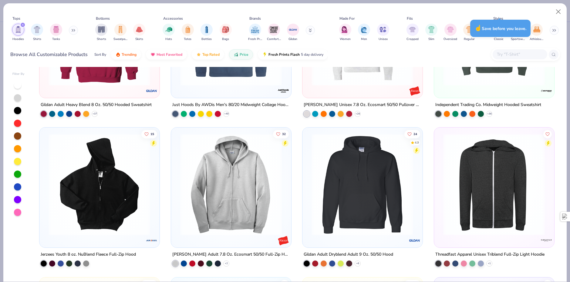
click at [231, 151] on img at bounding box center [231, 185] width 108 height 102
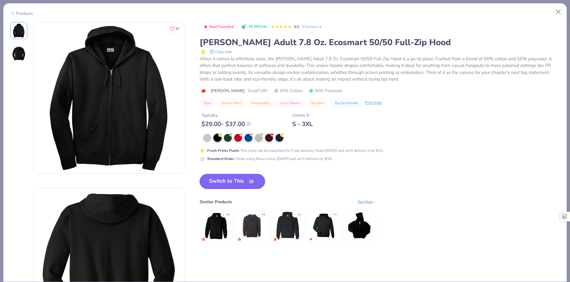
click at [223, 180] on button "Switch to This" at bounding box center [233, 181] width 66 height 15
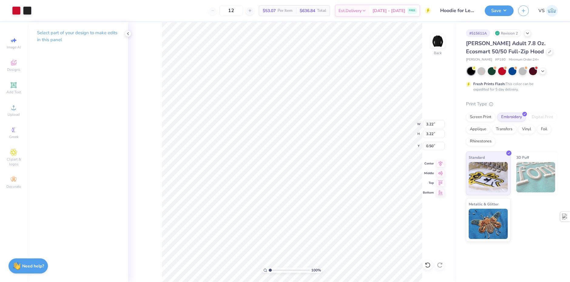
type input "1.39"
click at [540, 117] on div "Digital Print" at bounding box center [542, 117] width 29 height 9
click at [533, 118] on div "Digital Print" at bounding box center [542, 117] width 29 height 9
drag, startPoint x: 244, startPoint y: 13, endPoint x: 235, endPoint y: 13, distance: 9.4
click at [235, 13] on input "12" at bounding box center [231, 10] width 24 height 11
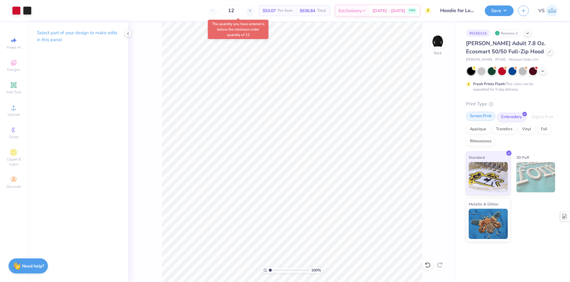
click at [489, 115] on div "Screen Print" at bounding box center [480, 116] width 29 height 9
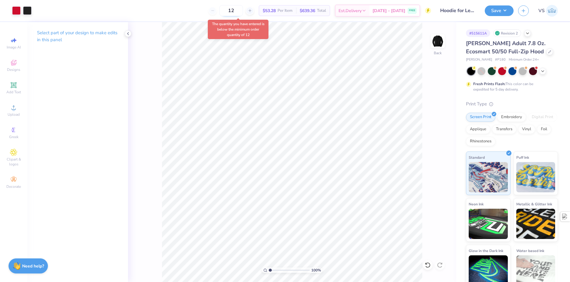
drag, startPoint x: 241, startPoint y: 10, endPoint x: 232, endPoint y: 12, distance: 9.3
click at [232, 12] on input "12" at bounding box center [231, 10] width 24 height 11
click at [178, 10] on div "12 $53.28 Per Item $639.36 Total Est. Delivery [DATE] - [DATE] FREE" at bounding box center [233, 10] width 395 height 21
drag, startPoint x: 245, startPoint y: 12, endPoint x: 217, endPoint y: 11, distance: 27.6
click at [217, 11] on div "12" at bounding box center [231, 10] width 46 height 11
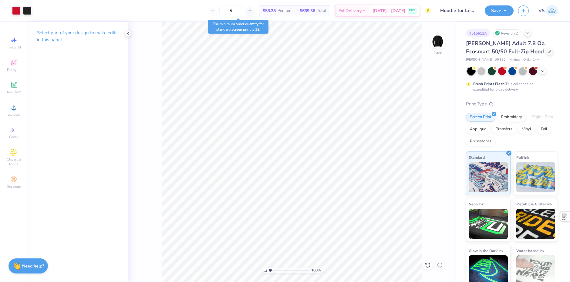
type input "12"
click at [195, 13] on div "12 $53.28 Per Item $639.36 Total Est. Delivery [DATE] - [DATE] FREE" at bounding box center [233, 10] width 395 height 21
click at [546, 54] on div at bounding box center [549, 51] width 7 height 7
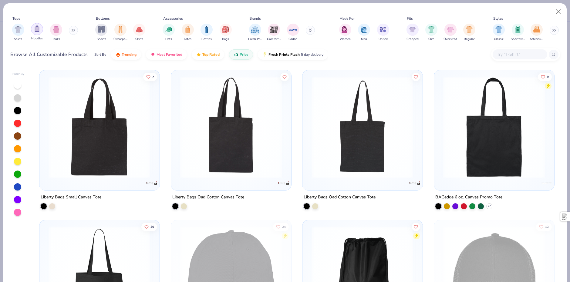
click at [37, 29] on img "filter for Hoodies" at bounding box center [37, 28] width 7 height 7
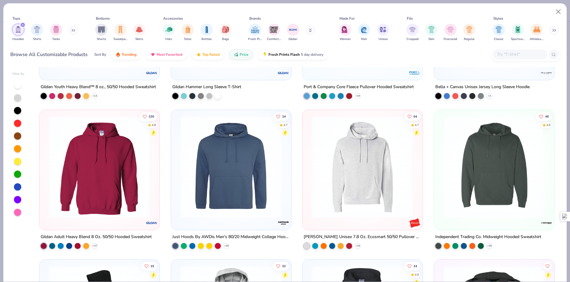
scroll to position [121, 0]
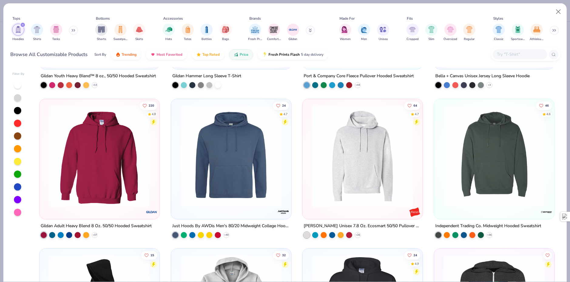
click at [515, 50] on div at bounding box center [520, 54] width 55 height 10
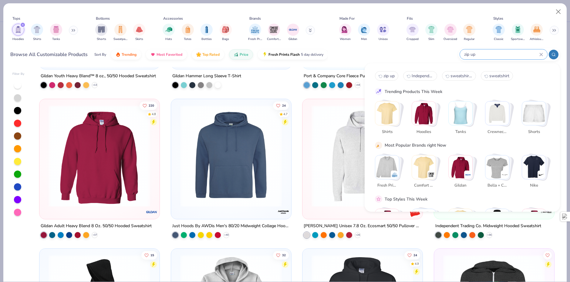
type input "zip up"
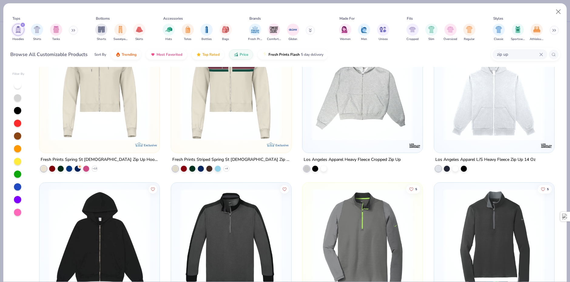
scroll to position [0, 0]
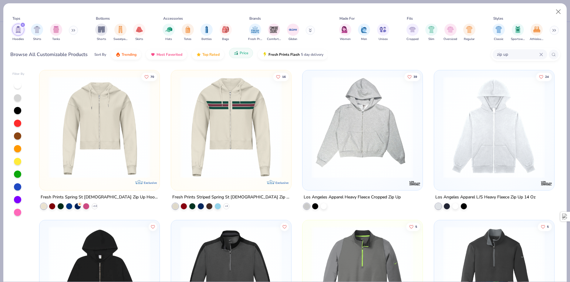
click at [235, 53] on icon "button" at bounding box center [236, 52] width 5 height 5
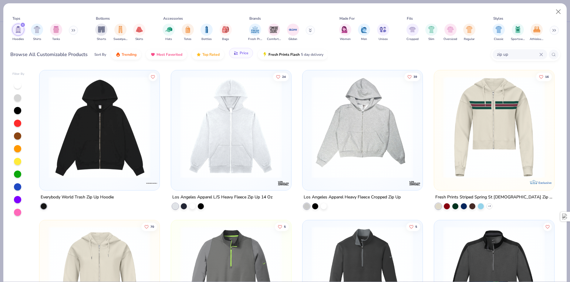
click at [235, 53] on icon "button" at bounding box center [235, 54] width 1 height 2
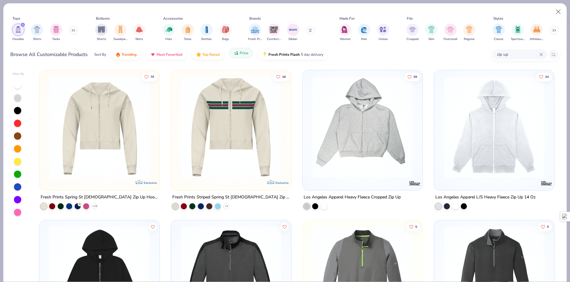
click at [236, 53] on icon "button" at bounding box center [236, 54] width 1 height 2
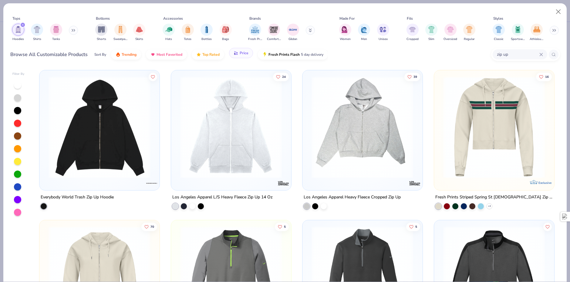
click at [242, 55] on span "Price" at bounding box center [244, 53] width 9 height 5
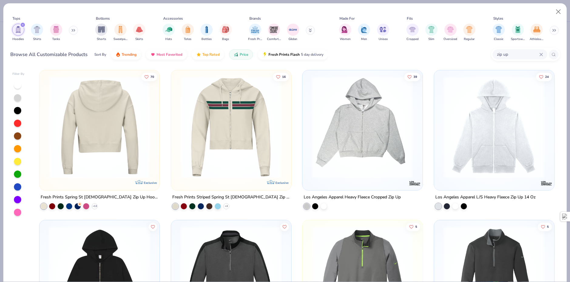
scroll to position [30, 0]
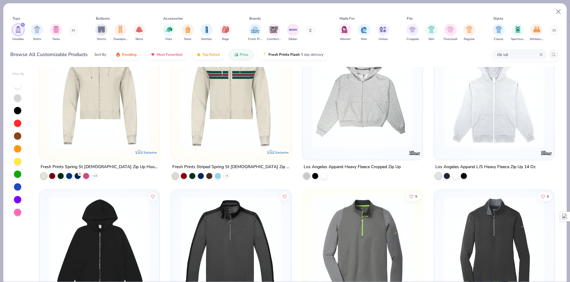
click at [496, 126] on img at bounding box center [494, 97] width 108 height 102
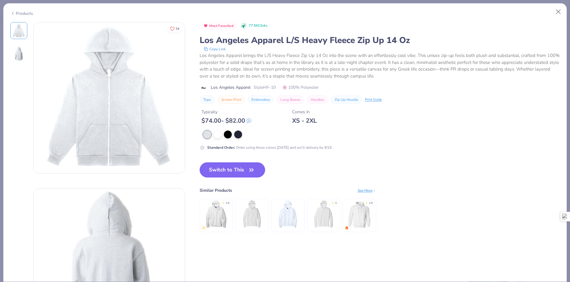
click at [27, 13] on div "Products" at bounding box center [21, 13] width 23 height 6
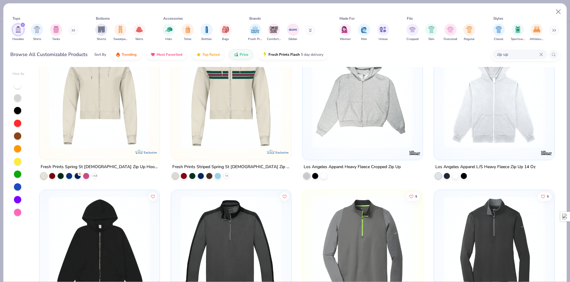
scroll to position [88, 0]
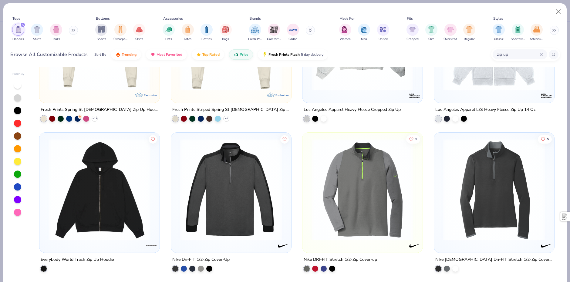
click at [239, 156] on img at bounding box center [231, 190] width 108 height 102
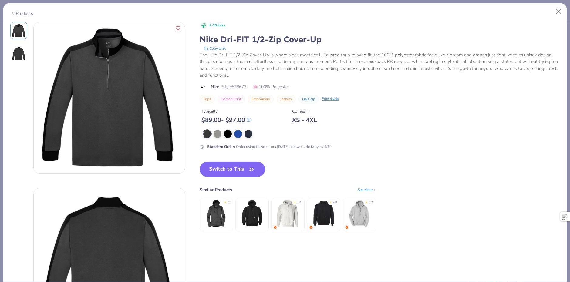
click at [32, 13] on div "Products" at bounding box center [21, 13] width 23 height 6
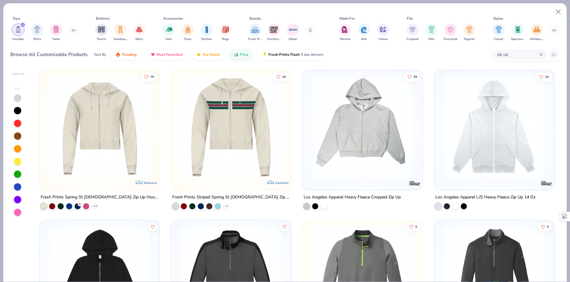
click at [539, 56] on input "zip up" at bounding box center [517, 54] width 43 height 7
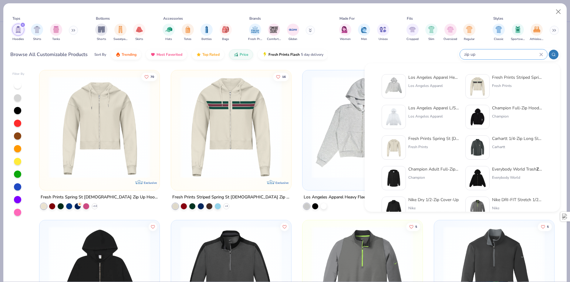
click at [542, 52] on div "zip up" at bounding box center [503, 54] width 87 height 10
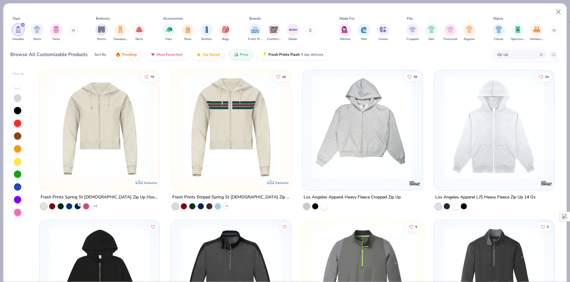
click at [540, 55] on icon at bounding box center [542, 55] width 4 height 4
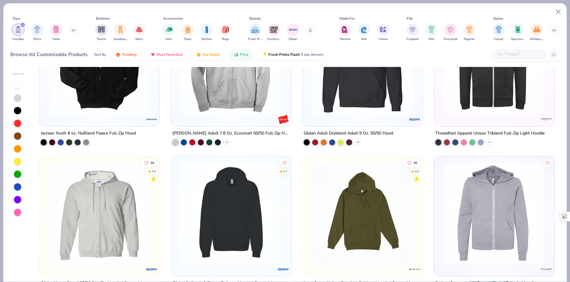
scroll to position [303, 0]
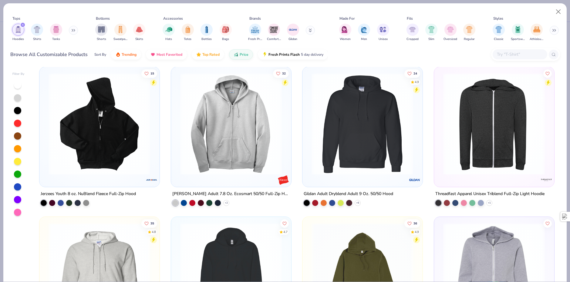
click at [494, 134] on img at bounding box center [494, 124] width 108 height 102
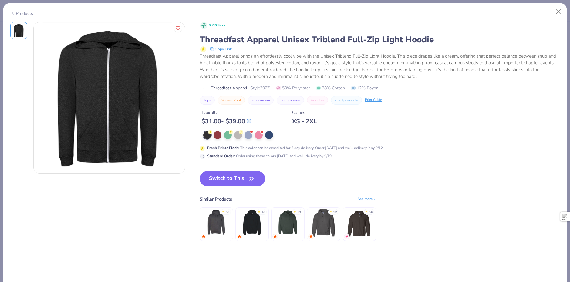
click at [20, 13] on div "Products" at bounding box center [21, 13] width 23 height 6
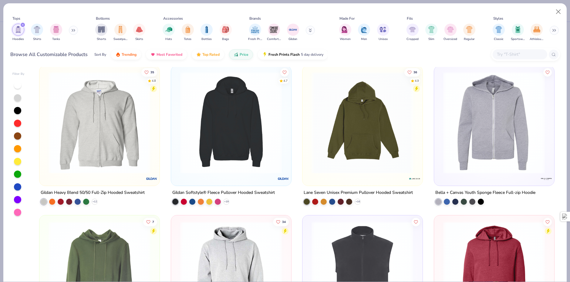
scroll to position [455, 0]
click at [467, 147] on img at bounding box center [494, 122] width 108 height 102
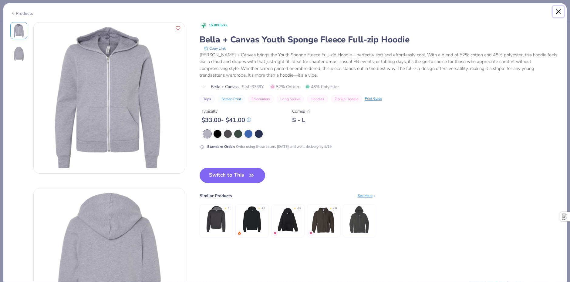
click at [559, 10] on button "Close" at bounding box center [559, 12] width 12 height 12
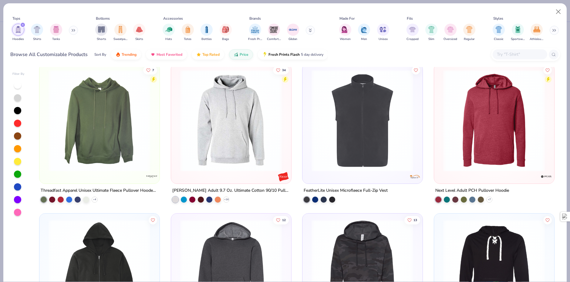
scroll to position [698, 0]
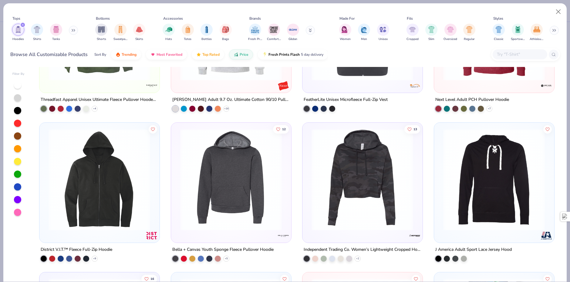
click at [132, 151] on img at bounding box center [100, 180] width 108 height 102
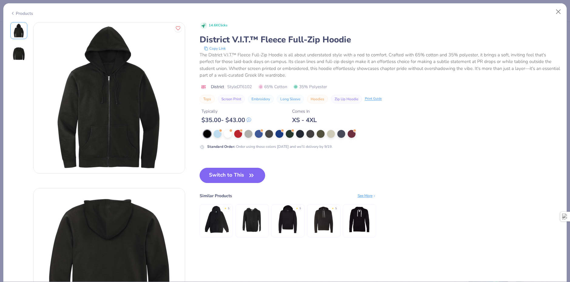
click at [235, 177] on button "Switch to This" at bounding box center [233, 175] width 66 height 15
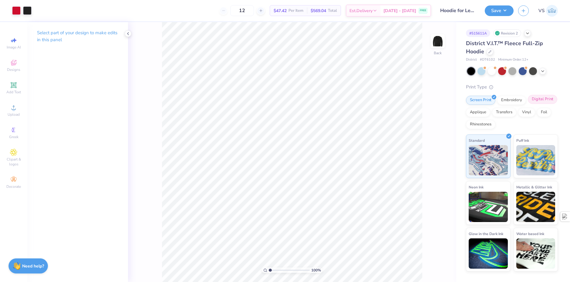
click at [546, 101] on div "Digital Print" at bounding box center [542, 99] width 29 height 9
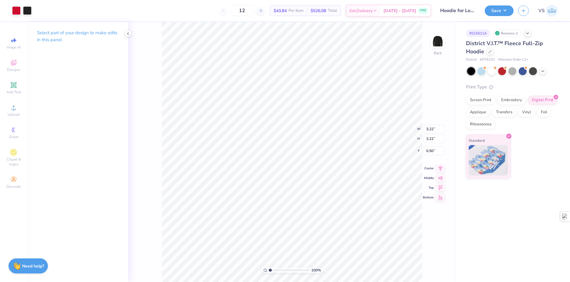
type input "1.39"
drag, startPoint x: 255, startPoint y: 12, endPoint x: 240, endPoint y: 13, distance: 14.9
click at [240, 13] on input "12" at bounding box center [242, 10] width 24 height 11
type input "12"
click at [190, 13] on div "12 $43.84 Per Item $526.08 Total Est. Delivery [DATE] - [DATE] FREE" at bounding box center [233, 10] width 395 height 21
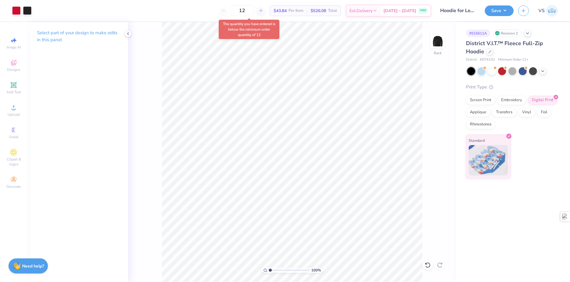
drag, startPoint x: 202, startPoint y: 13, endPoint x: 206, endPoint y: 15, distance: 4.6
click at [206, 15] on div "12 $43.84 Per Item $526.08 Total Est. Delivery [DATE] - [DATE] FREE" at bounding box center [233, 10] width 395 height 21
click at [495, 8] on button "Save" at bounding box center [499, 10] width 29 height 11
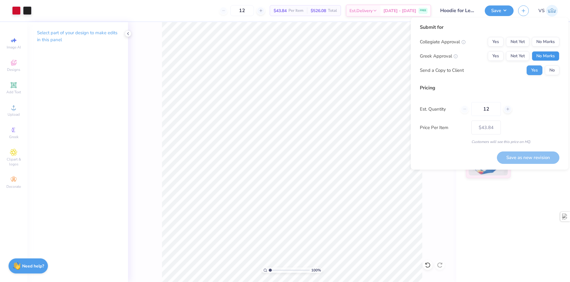
click at [549, 56] on button "No Marks" at bounding box center [546, 56] width 28 height 10
click at [550, 42] on button "No Marks" at bounding box center [546, 42] width 28 height 10
click at [557, 66] on button "No" at bounding box center [552, 71] width 15 height 10
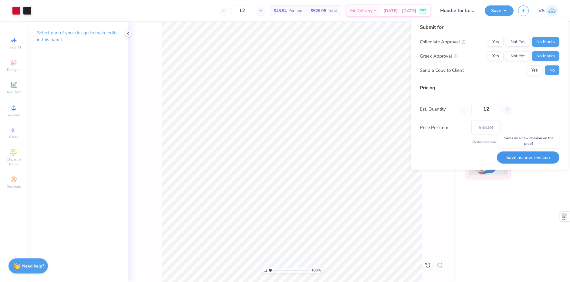
click at [536, 155] on button "Save as new revision" at bounding box center [528, 158] width 63 height 12
type input "$43.84"
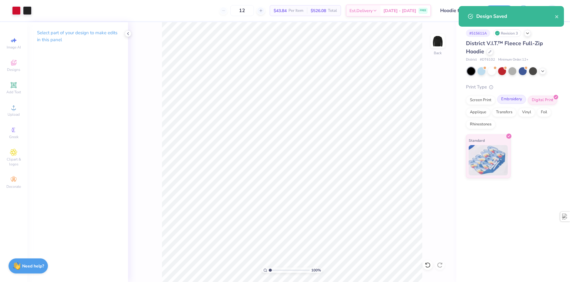
click at [509, 100] on div "Embroidery" at bounding box center [511, 99] width 29 height 9
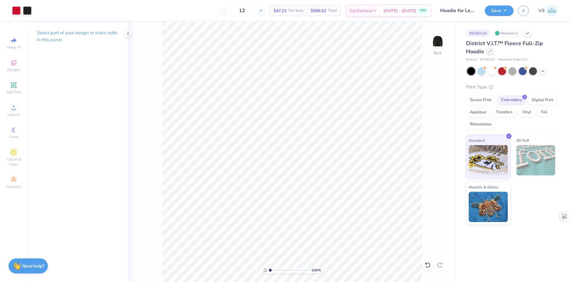
click at [490, 54] on div at bounding box center [490, 51] width 7 height 7
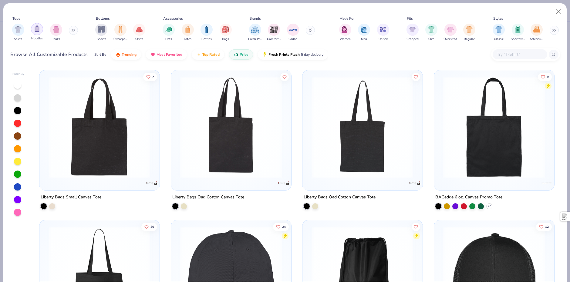
click at [39, 28] on img "filter for Hoodies" at bounding box center [37, 28] width 7 height 7
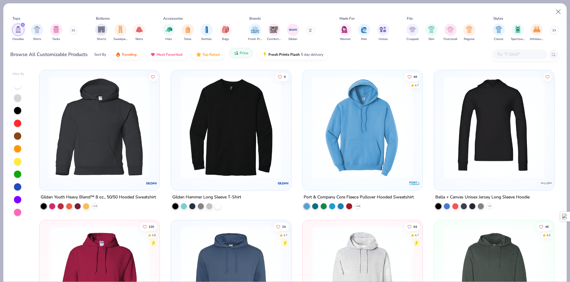
click at [237, 56] on icon "button" at bounding box center [236, 52] width 5 height 5
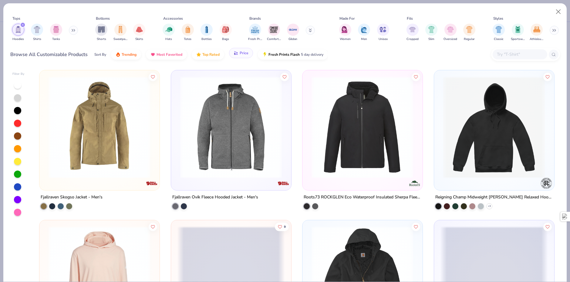
click at [243, 53] on span "Price" at bounding box center [244, 53] width 9 height 5
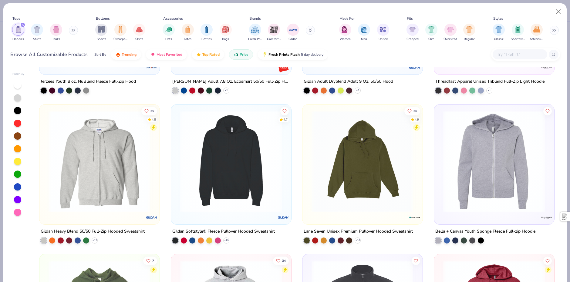
scroll to position [394, 0]
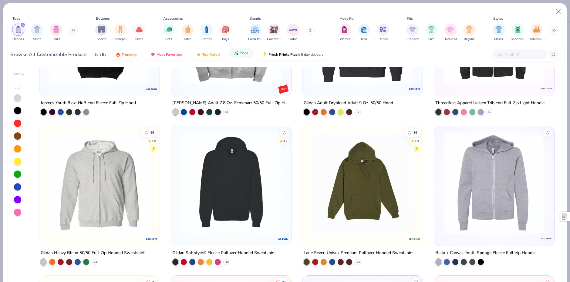
click at [237, 55] on icon "button" at bounding box center [236, 52] width 5 height 5
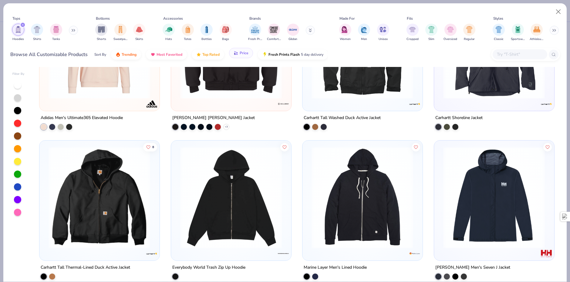
scroll to position [243, 0]
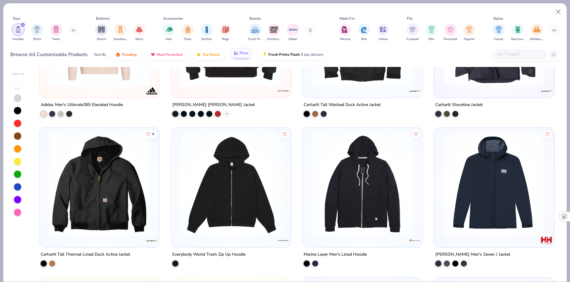
click at [243, 190] on img at bounding box center [231, 185] width 108 height 102
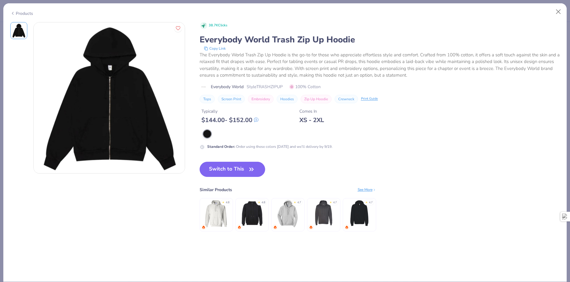
click at [27, 14] on div "Products" at bounding box center [21, 13] width 23 height 6
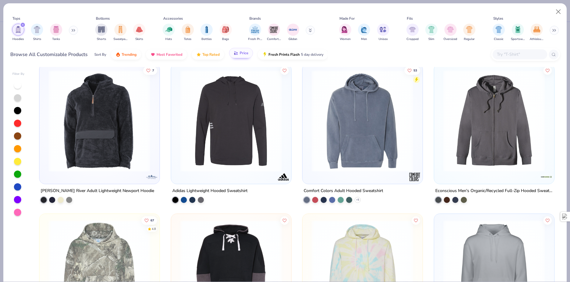
scroll to position [2094, 0]
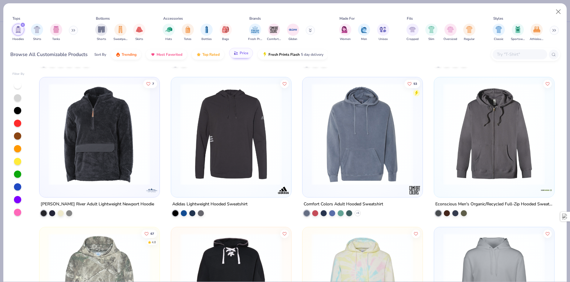
click at [477, 154] on img at bounding box center [494, 134] width 108 height 102
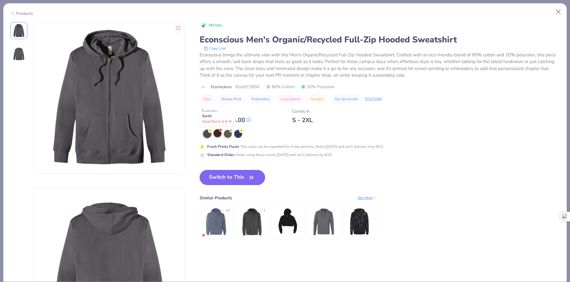
click at [218, 133] on div at bounding box center [218, 134] width 8 height 8
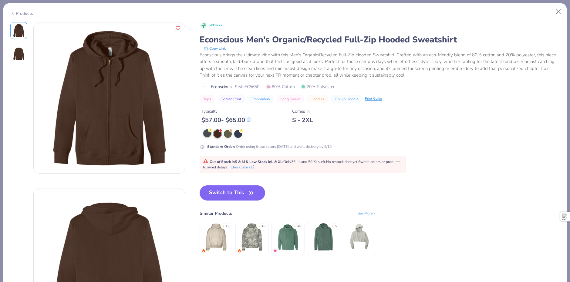
click at [206, 133] on div at bounding box center [207, 134] width 8 height 8
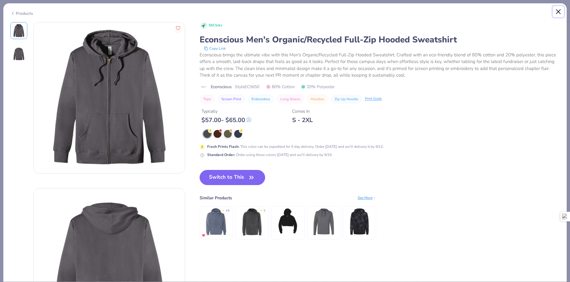
click at [560, 14] on button "Close" at bounding box center [559, 12] width 12 height 12
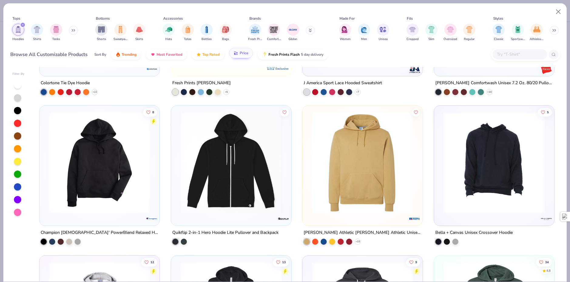
scroll to position [2974, 0]
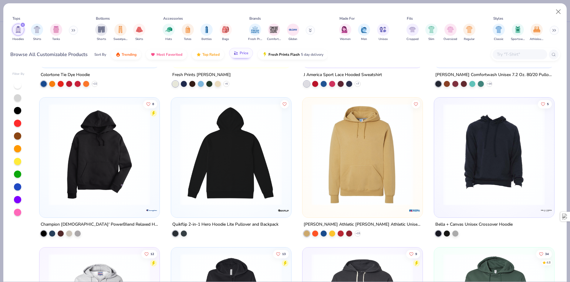
click at [244, 176] on img at bounding box center [231, 155] width 108 height 102
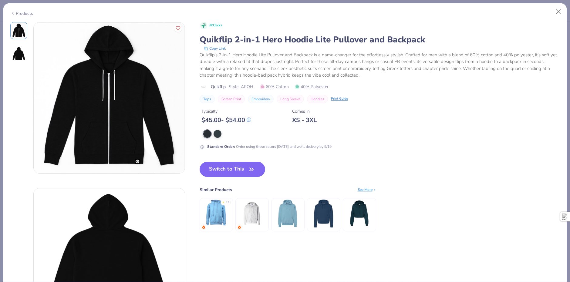
click at [23, 15] on div "Products" at bounding box center [21, 13] width 23 height 6
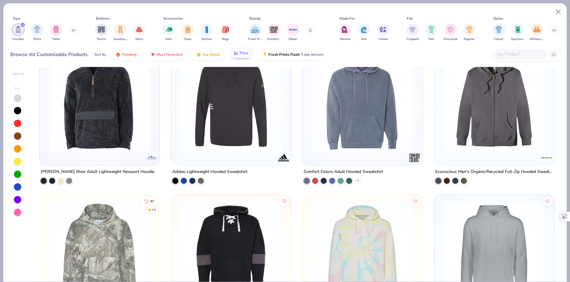
scroll to position [2124, 0]
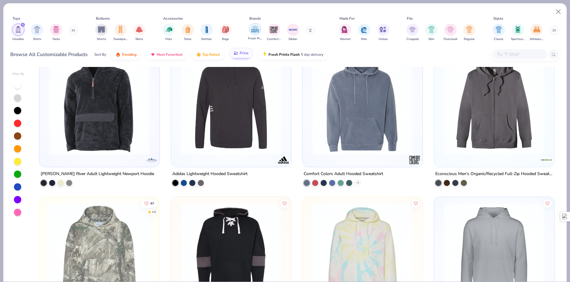
click at [259, 31] on img "filter for Fresh Prints" at bounding box center [255, 29] width 9 height 9
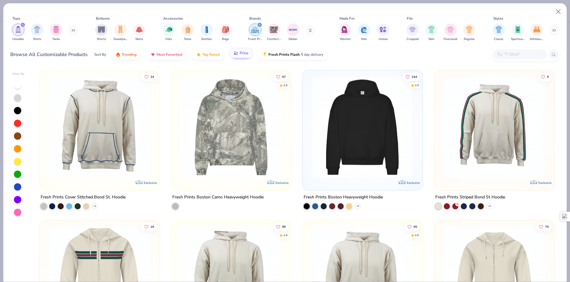
click at [259, 26] on icon "filter for Fresh Prints" at bounding box center [260, 25] width 2 height 2
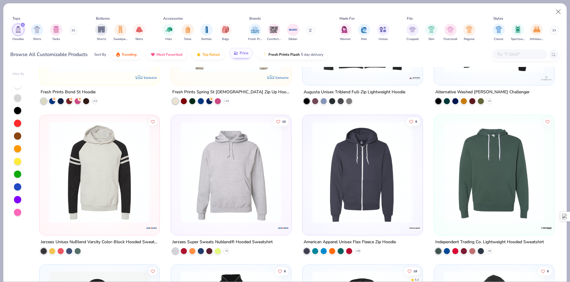
scroll to position [3429, 0]
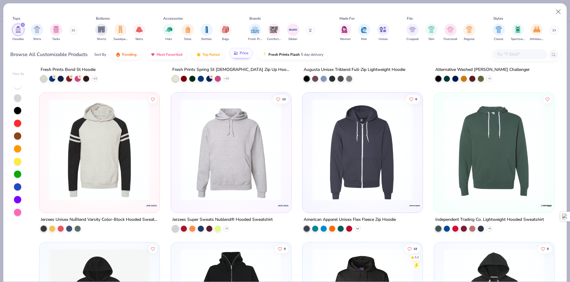
click at [357, 228] on icon at bounding box center [357, 228] width 5 height 5
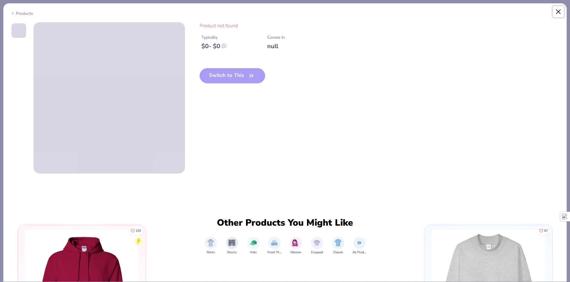
click at [560, 13] on button "Close" at bounding box center [559, 12] width 12 height 12
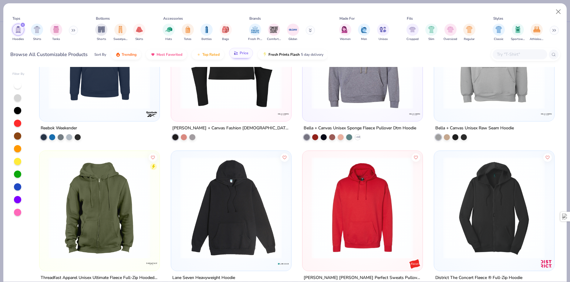
scroll to position [3884, 0]
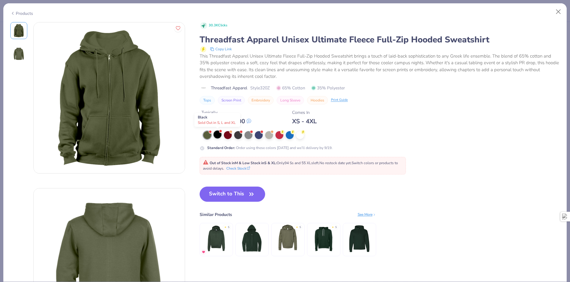
click at [217, 137] on div at bounding box center [218, 135] width 8 height 8
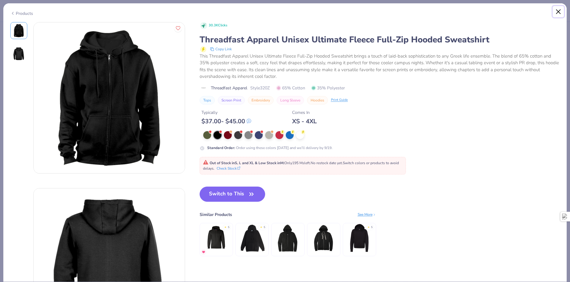
click at [558, 7] on button "Close" at bounding box center [559, 12] width 12 height 12
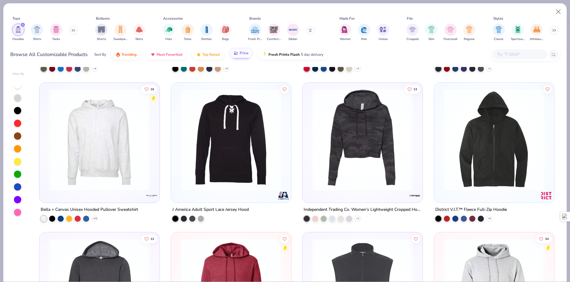
scroll to position [4036, 0]
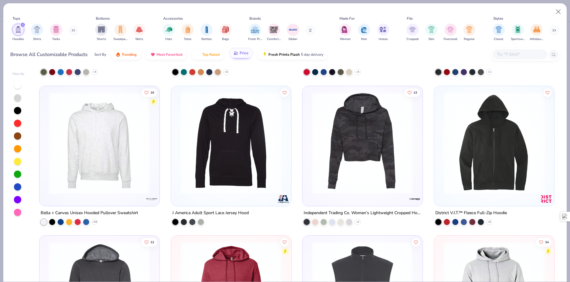
click at [486, 158] on img at bounding box center [494, 143] width 108 height 102
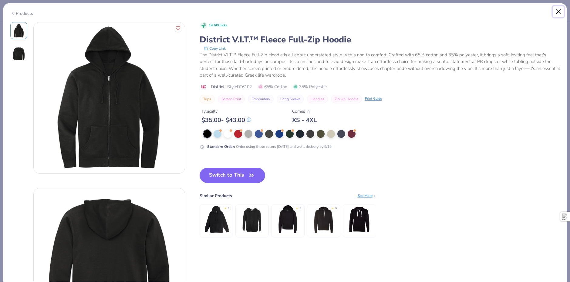
click at [558, 13] on button "Close" at bounding box center [559, 12] width 12 height 12
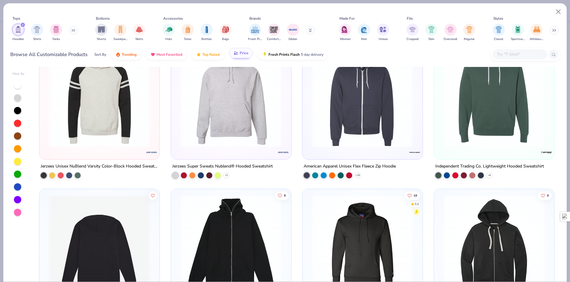
scroll to position [3429, 0]
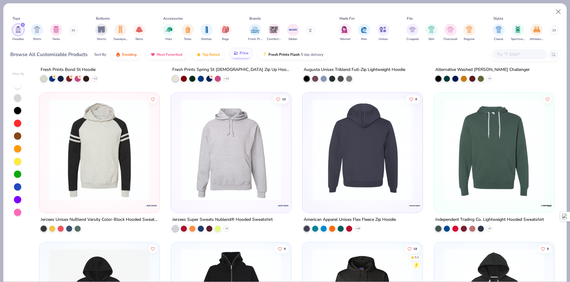
click at [342, 174] on img at bounding box center [363, 150] width 108 height 102
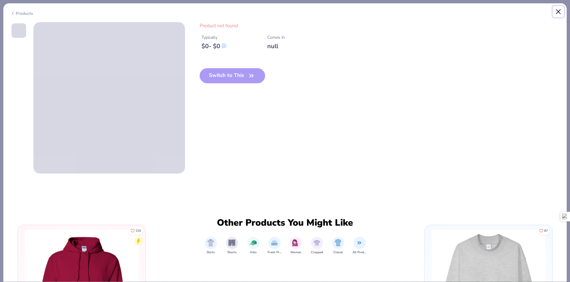
click at [559, 12] on button "Close" at bounding box center [559, 12] width 12 height 12
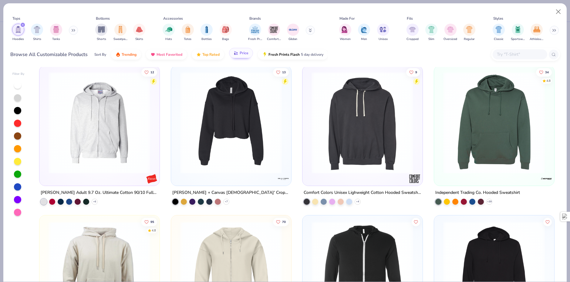
scroll to position [3186, 0]
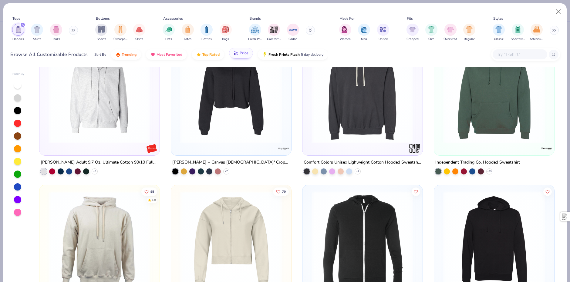
click at [337, 212] on img at bounding box center [363, 242] width 108 height 102
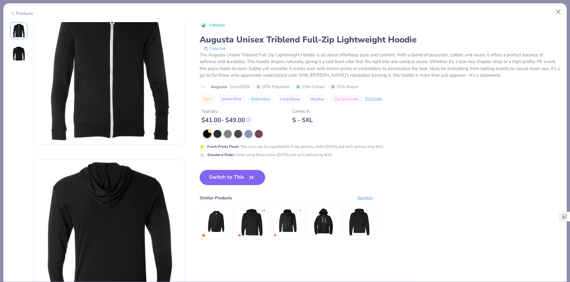
scroll to position [61, 0]
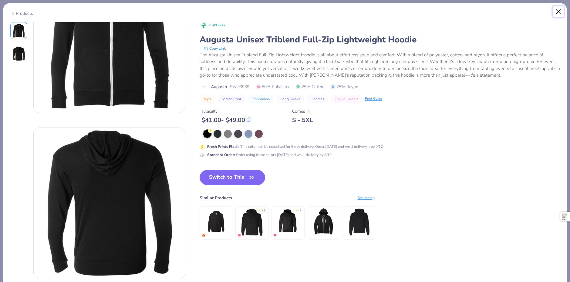
click at [558, 14] on button "Close" at bounding box center [559, 12] width 12 height 12
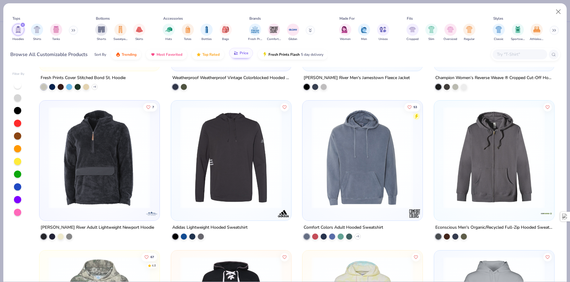
scroll to position [2063, 0]
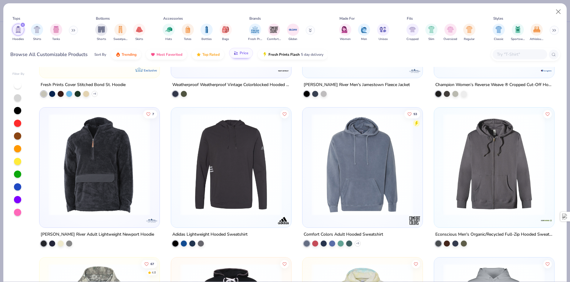
click at [498, 163] on img at bounding box center [494, 165] width 108 height 102
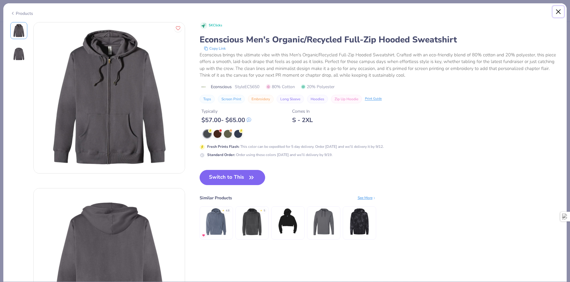
click at [556, 10] on button "Close" at bounding box center [559, 12] width 12 height 12
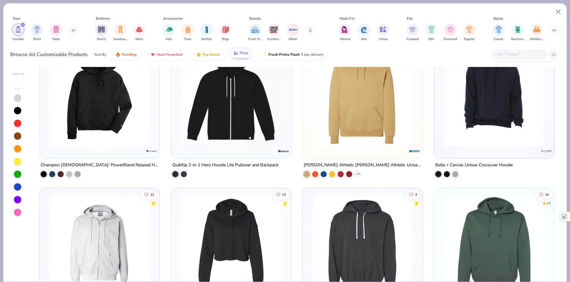
scroll to position [3034, 0]
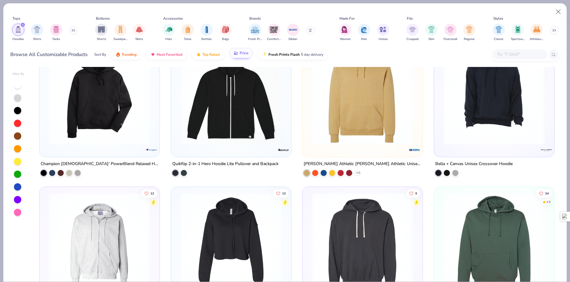
click at [248, 119] on img at bounding box center [231, 94] width 108 height 102
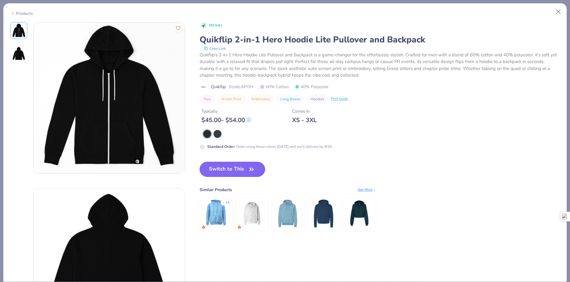
click at [233, 167] on button "Switch to This" at bounding box center [233, 169] width 66 height 15
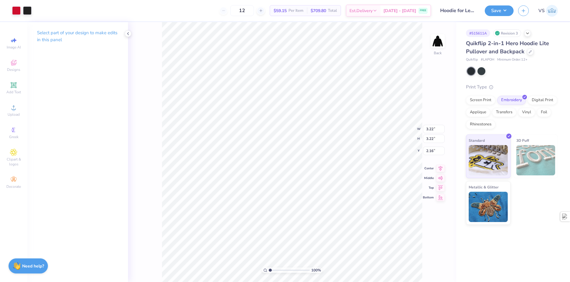
type input "1.70"
click at [543, 101] on div "Digital Print" at bounding box center [542, 99] width 29 height 9
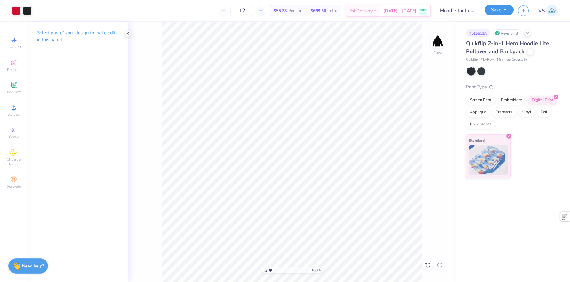
click at [493, 10] on button "Save" at bounding box center [499, 10] width 29 height 11
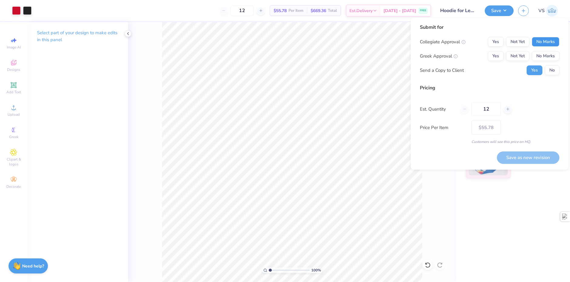
click at [546, 45] on button "No Marks" at bounding box center [546, 42] width 28 height 10
click at [550, 54] on button "No Marks" at bounding box center [546, 56] width 28 height 10
click at [550, 71] on button "No" at bounding box center [552, 71] width 15 height 10
drag, startPoint x: 492, startPoint y: 113, endPoint x: 478, endPoint y: 112, distance: 13.4
click at [478, 112] on input "12" at bounding box center [486, 109] width 29 height 14
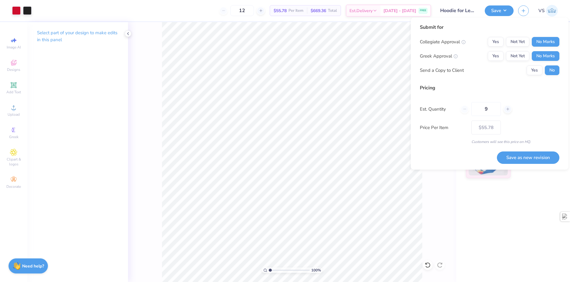
type input "12"
click at [527, 106] on div "Est. Quantity 12" at bounding box center [490, 109] width 140 height 14
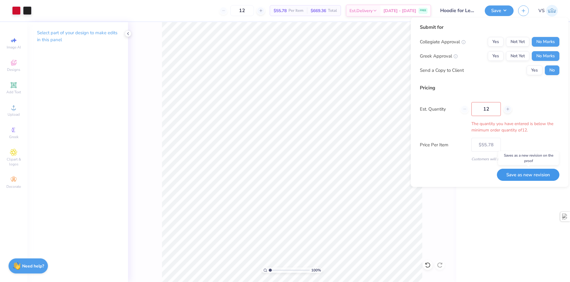
click at [534, 173] on button "Save as new revision" at bounding box center [528, 175] width 63 height 12
type input "$55.78"
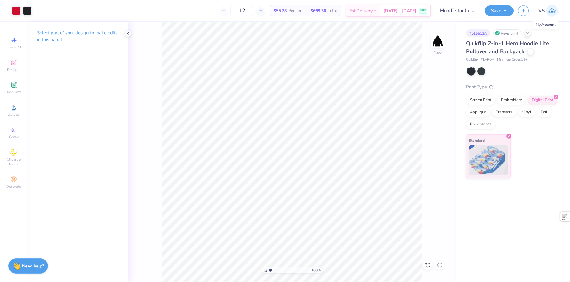
click at [543, 10] on span "VS" at bounding box center [542, 10] width 6 height 7
